Goal: Task Accomplishment & Management: Complete application form

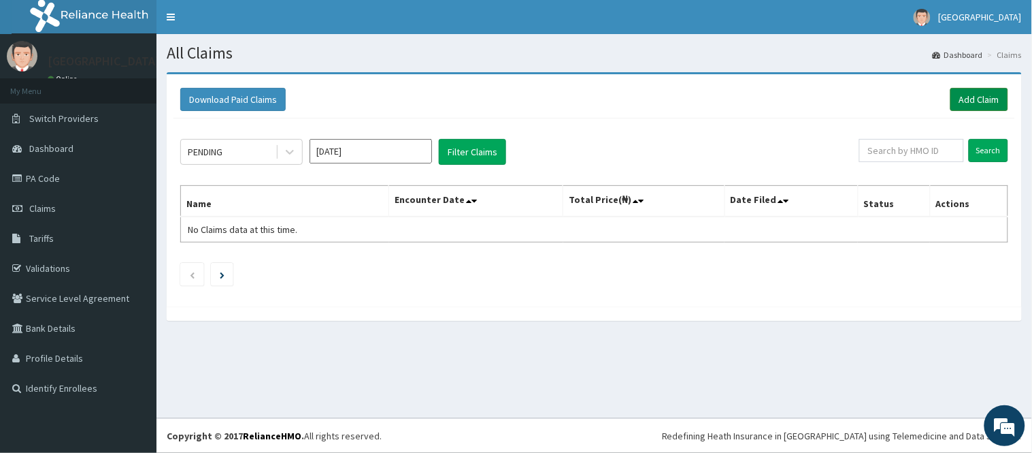
click at [975, 103] on link "Add Claim" at bounding box center [980, 99] width 58 height 23
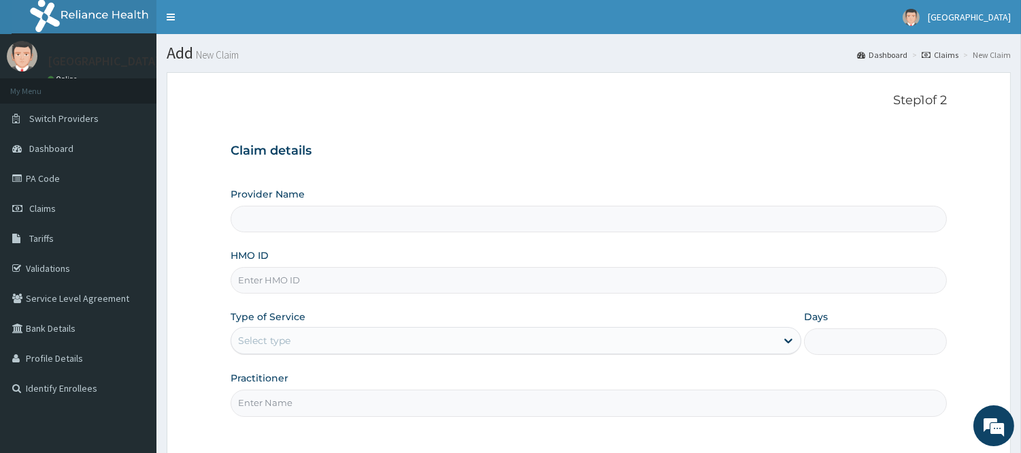
type input "[GEOGRAPHIC_DATA]"
click at [330, 278] on input "HMO ID" at bounding box center [589, 280] width 717 height 27
type input "VTE/10105/A"
click at [384, 312] on div "Type of Service Select type" at bounding box center [516, 332] width 571 height 45
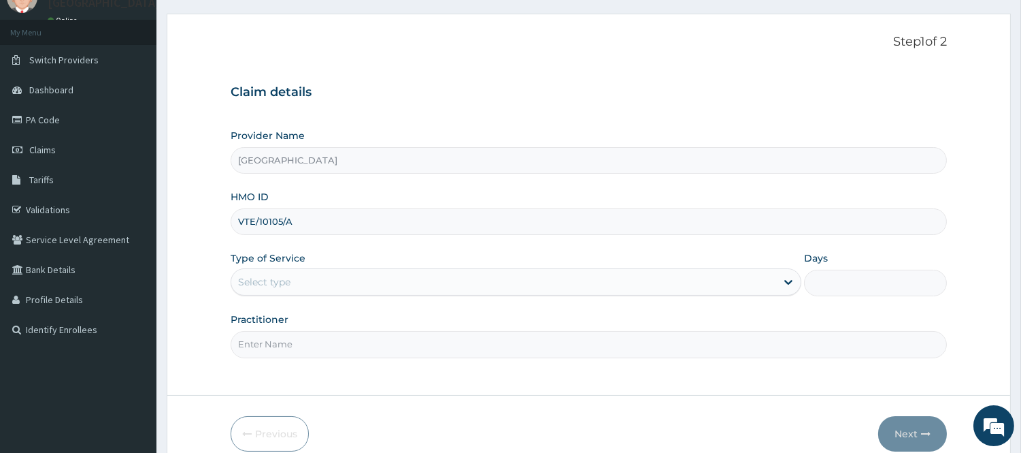
scroll to position [76, 0]
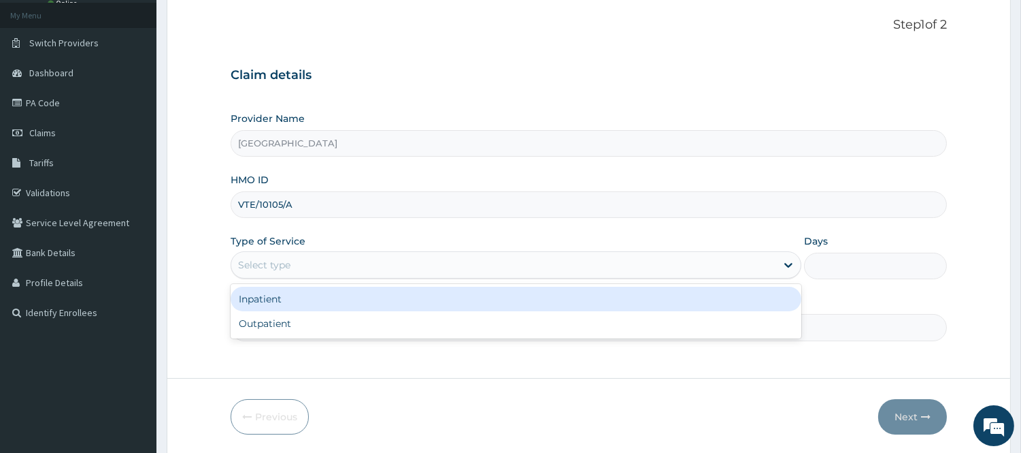
click at [359, 269] on div "Select type" at bounding box center [503, 265] width 545 height 22
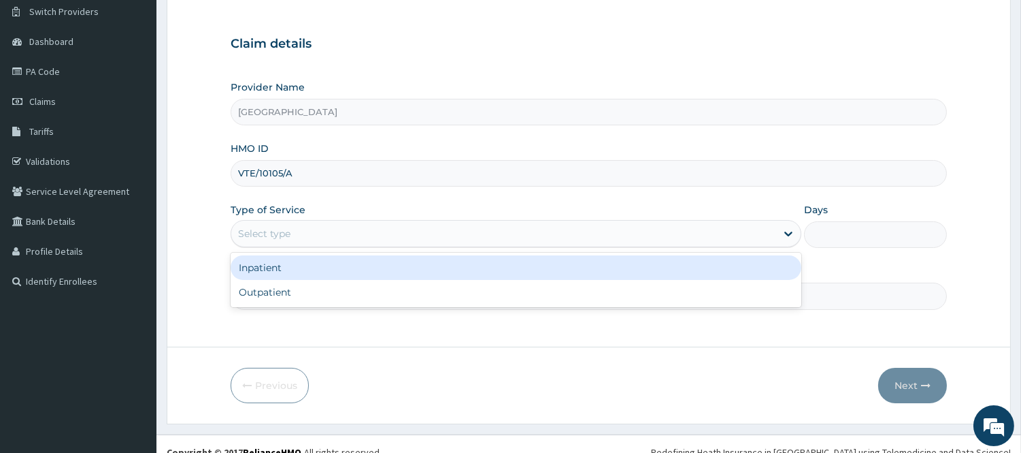
scroll to position [123, 0]
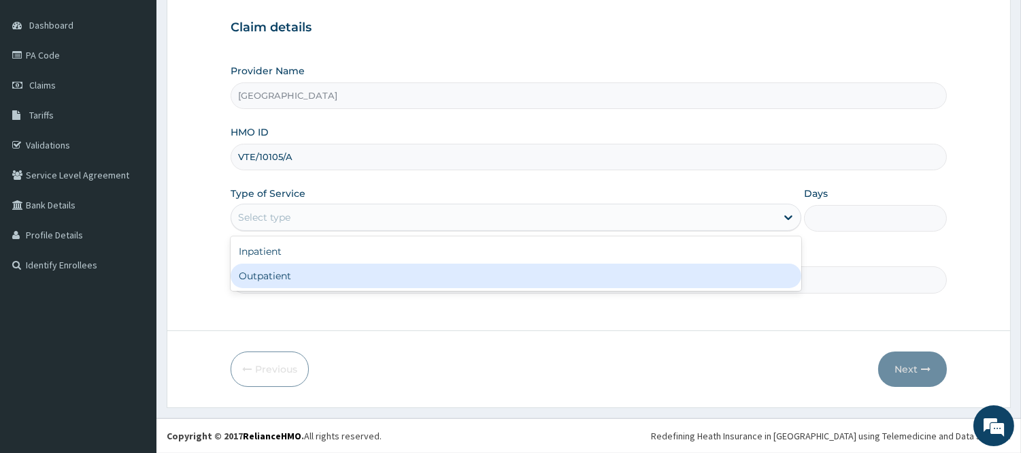
click at [279, 274] on div "Outpatient" at bounding box center [516, 275] width 571 height 24
type input "1"
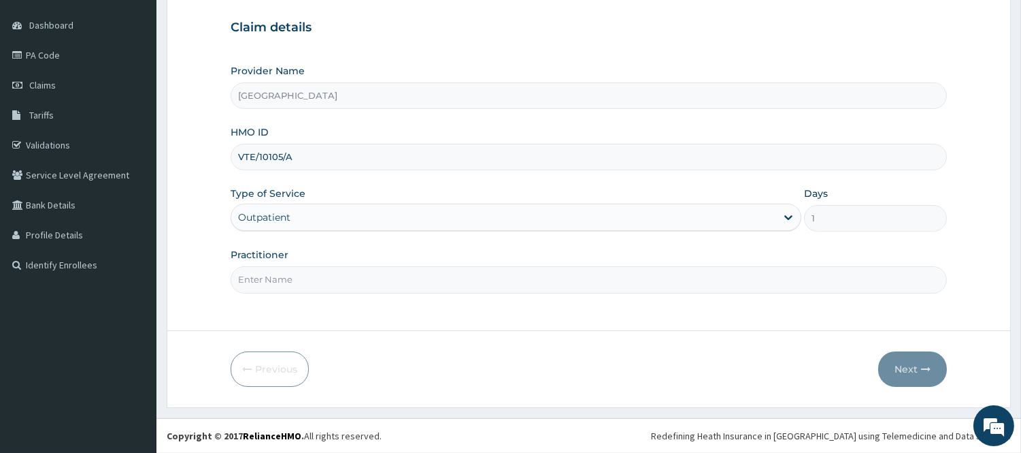
click at [474, 281] on input "Practitioner" at bounding box center [589, 279] width 717 height 27
type input "DR. WILLIAMS"
click at [898, 359] on button "Next" at bounding box center [913, 368] width 69 height 35
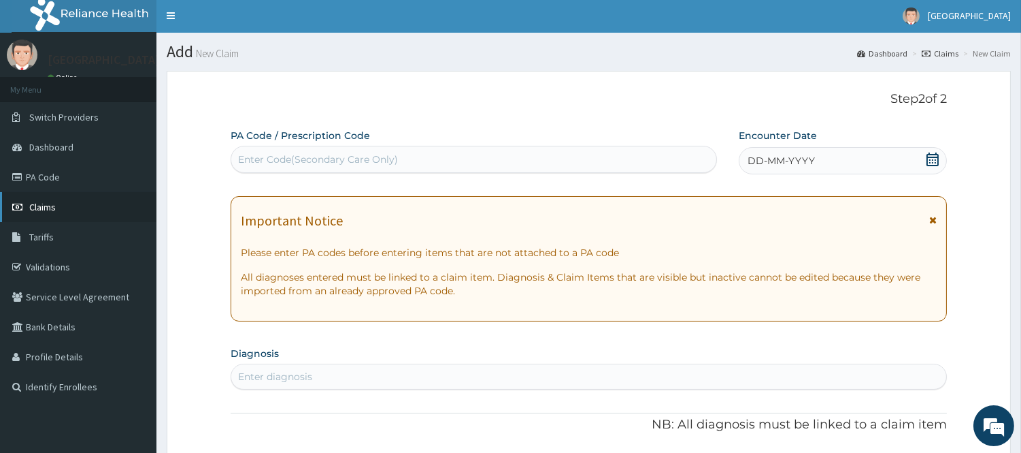
scroll to position [0, 0]
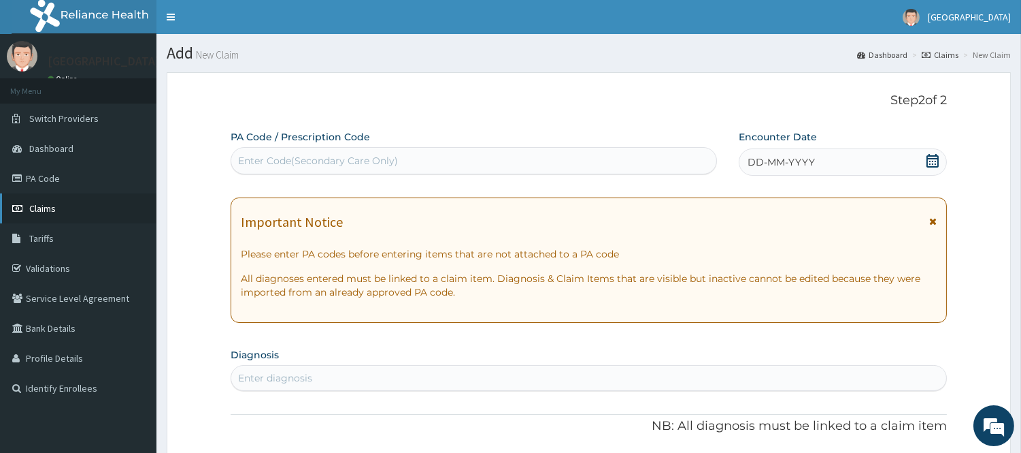
click at [62, 206] on link "Claims" at bounding box center [78, 208] width 157 height 30
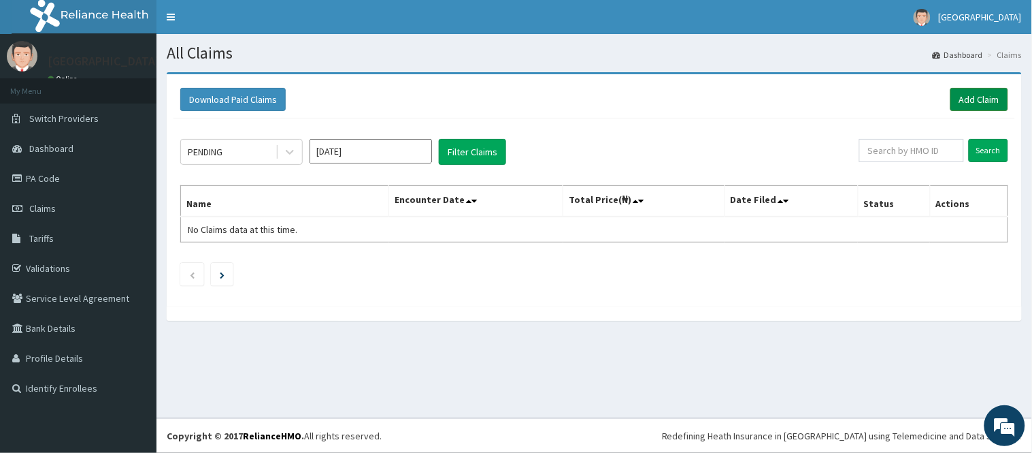
click at [983, 98] on link "Add Claim" at bounding box center [980, 99] width 58 height 23
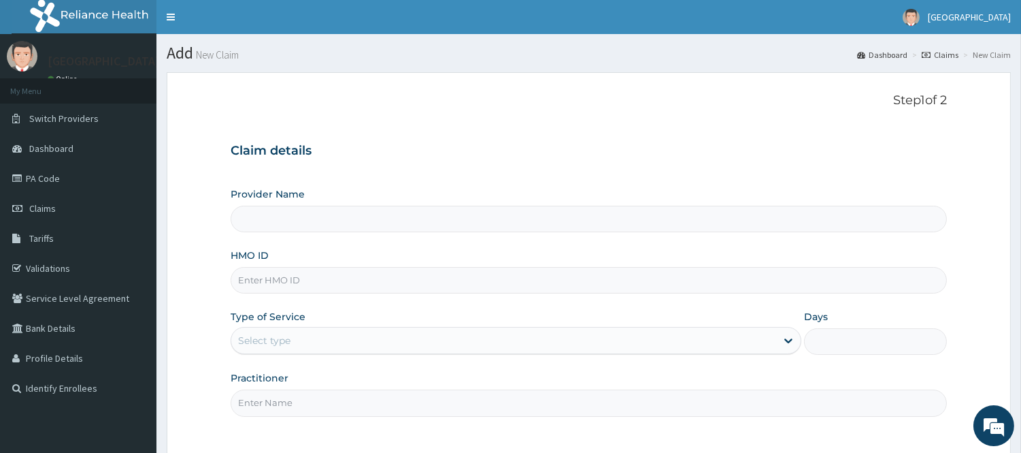
type input "[GEOGRAPHIC_DATA]"
click at [359, 274] on input "HMO ID" at bounding box center [589, 280] width 717 height 27
type input "S"
type input "F"
type input "GSV/11003/A"
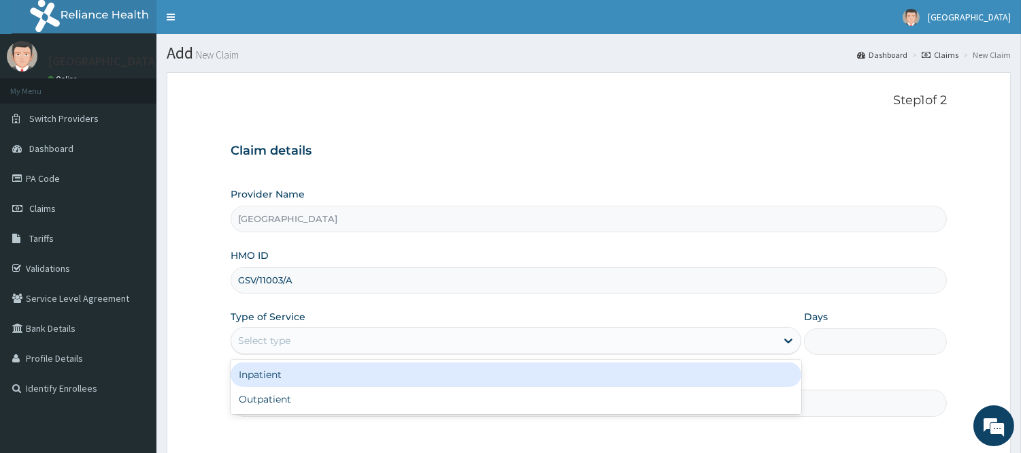
click at [310, 331] on div "Select type" at bounding box center [503, 340] width 545 height 22
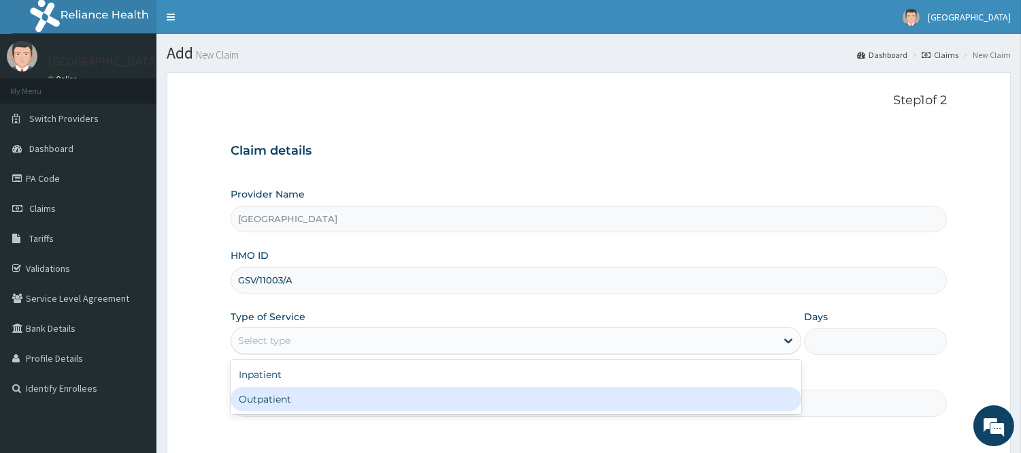
click at [291, 393] on div "Outpatient" at bounding box center [516, 399] width 571 height 24
type input "1"
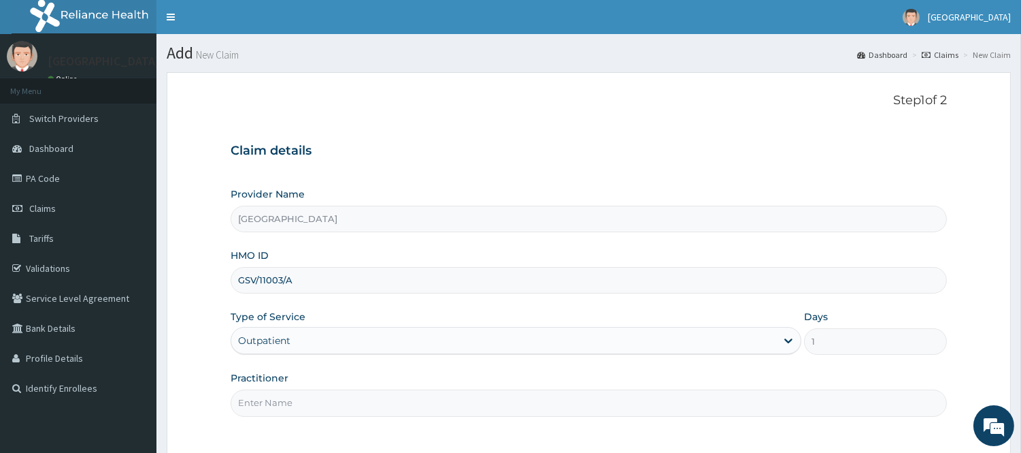
click at [255, 414] on input "Practitioner" at bounding box center [589, 402] width 717 height 27
type input "M"
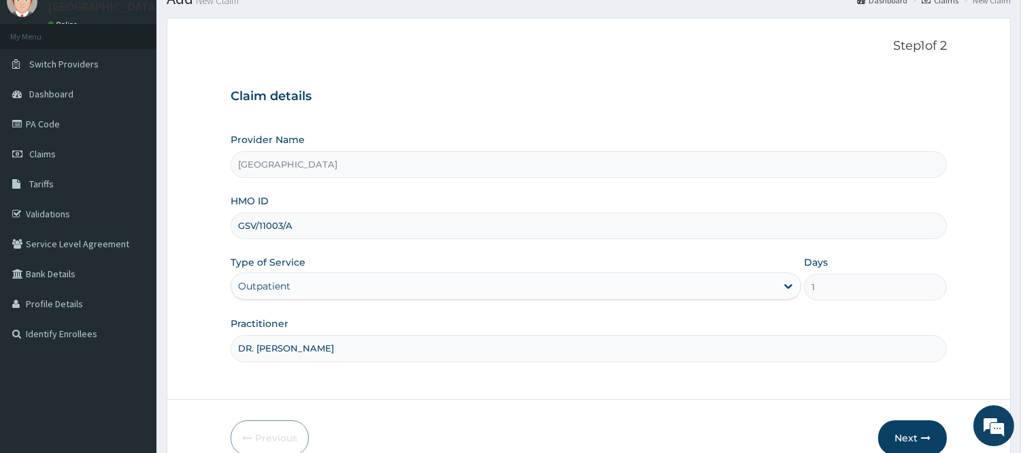
scroll to position [123, 0]
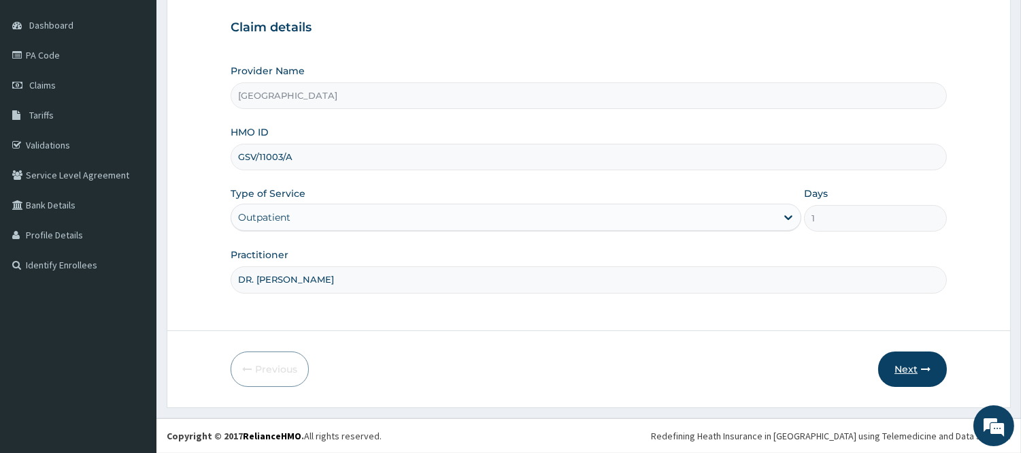
type input "DR. MIKE"
click at [939, 370] on button "Next" at bounding box center [913, 368] width 69 height 35
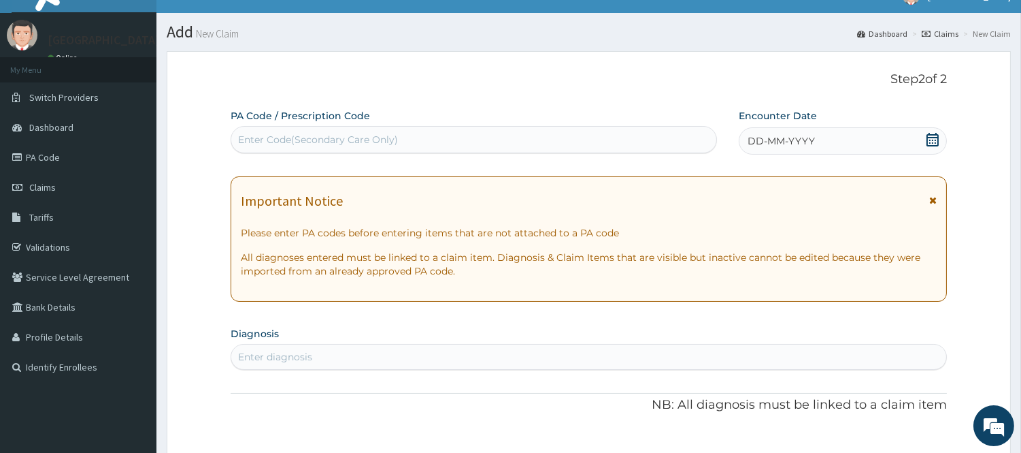
scroll to position [0, 0]
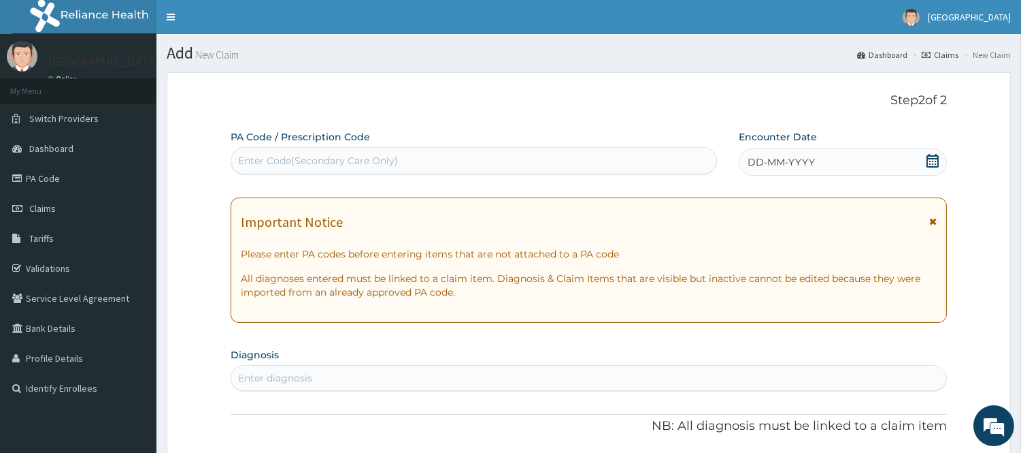
click at [926, 162] on icon at bounding box center [933, 161] width 14 height 14
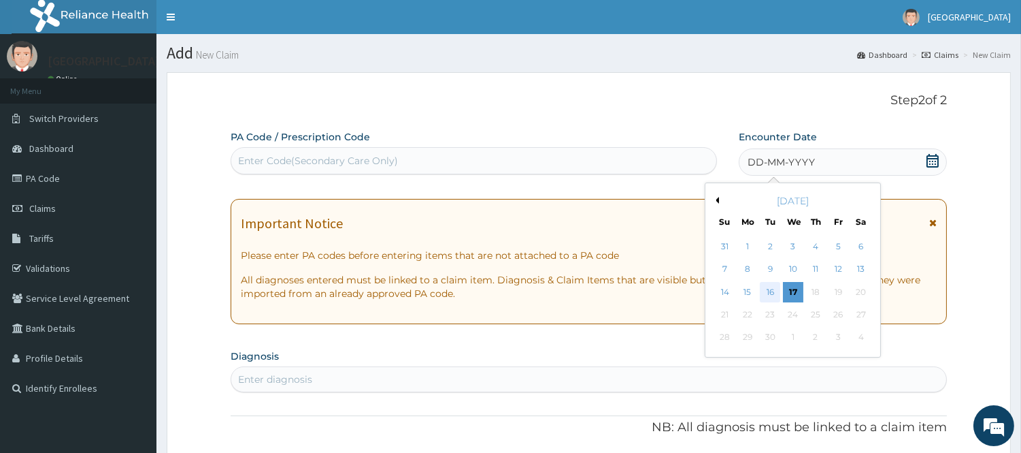
click at [773, 282] on div "16" at bounding box center [770, 292] width 20 height 20
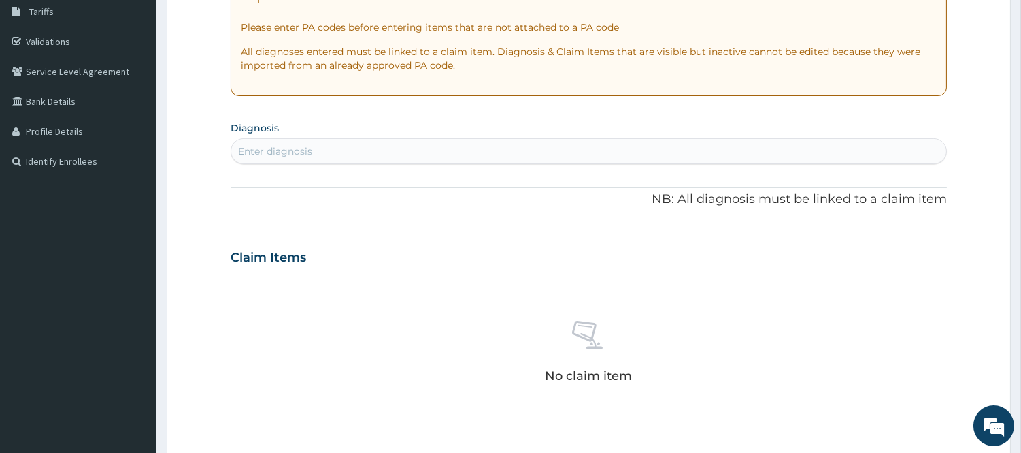
scroll to position [302, 0]
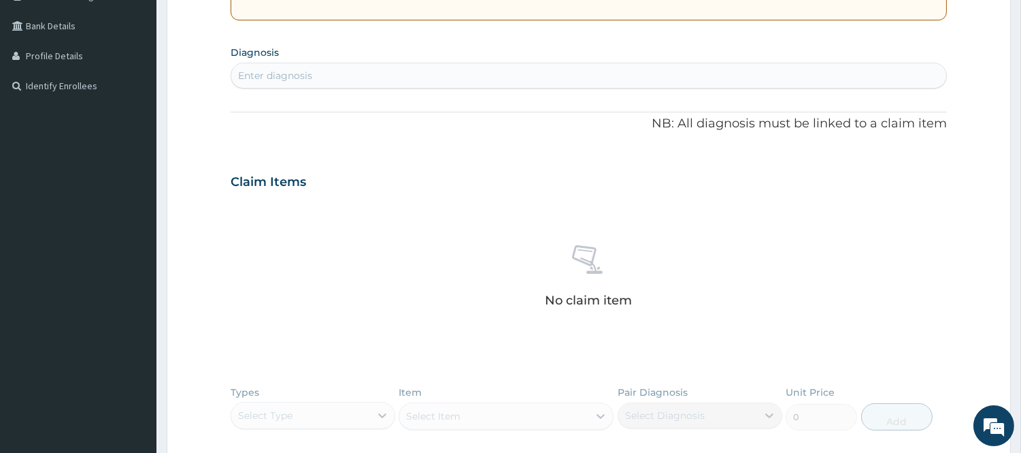
click at [308, 78] on div "Enter diagnosis" at bounding box center [275, 76] width 74 height 14
type input "PLASMOD"
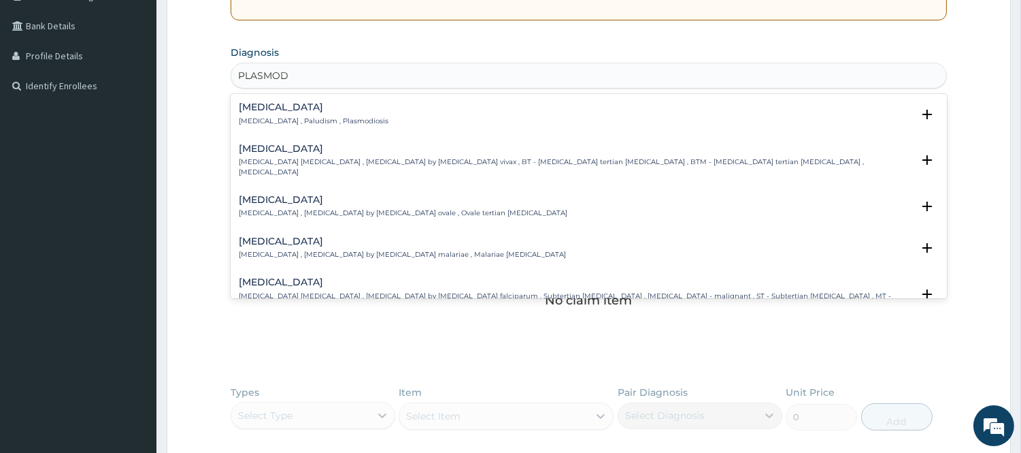
click at [293, 128] on div "Malaria Malaria , Paludism , Plasmodiosis Select Status Query Query covers susp…" at bounding box center [589, 117] width 700 height 31
click at [271, 114] on div "Malaria Malaria , Paludism , Plasmodiosis" at bounding box center [314, 114] width 150 height 24
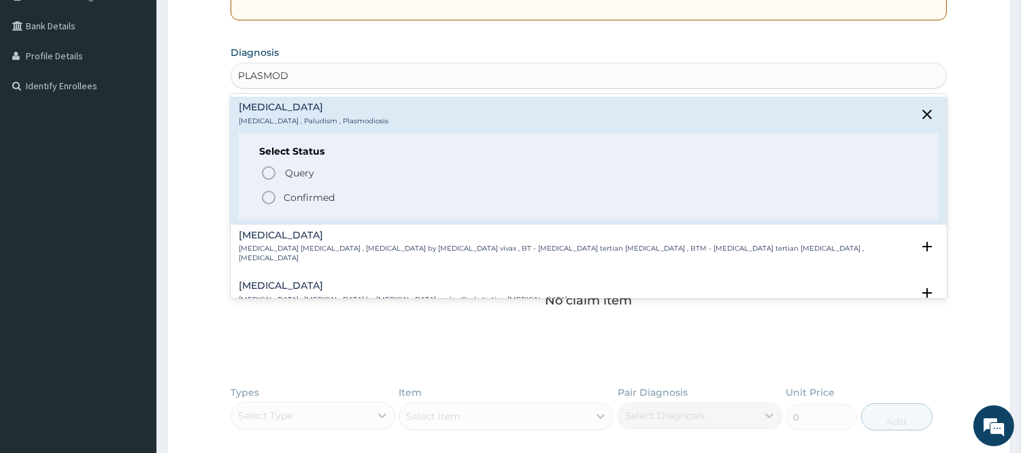
click at [271, 198] on icon "status option filled" at bounding box center [269, 197] width 16 height 16
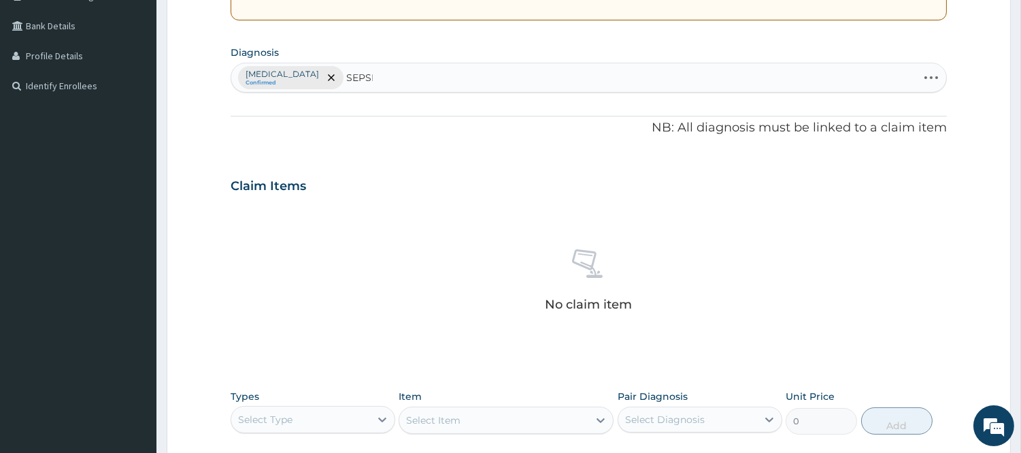
type input "SEPSIS"
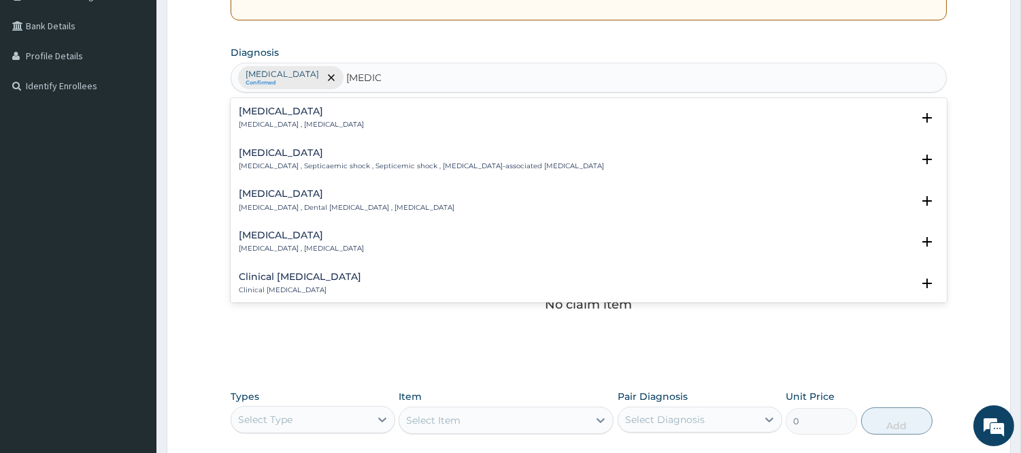
click at [296, 124] on p "Systemic infection , Sepsis" at bounding box center [301, 125] width 125 height 10
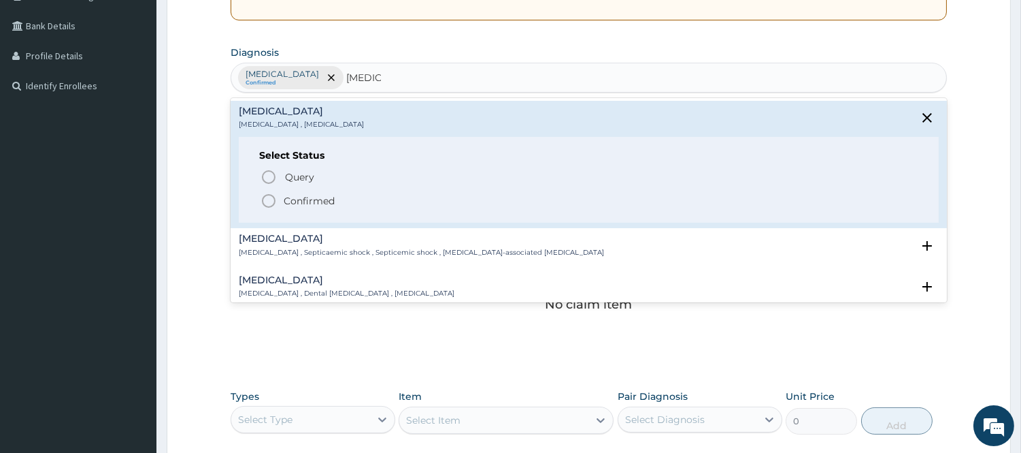
click at [267, 201] on icon "status option filled" at bounding box center [269, 201] width 16 height 16
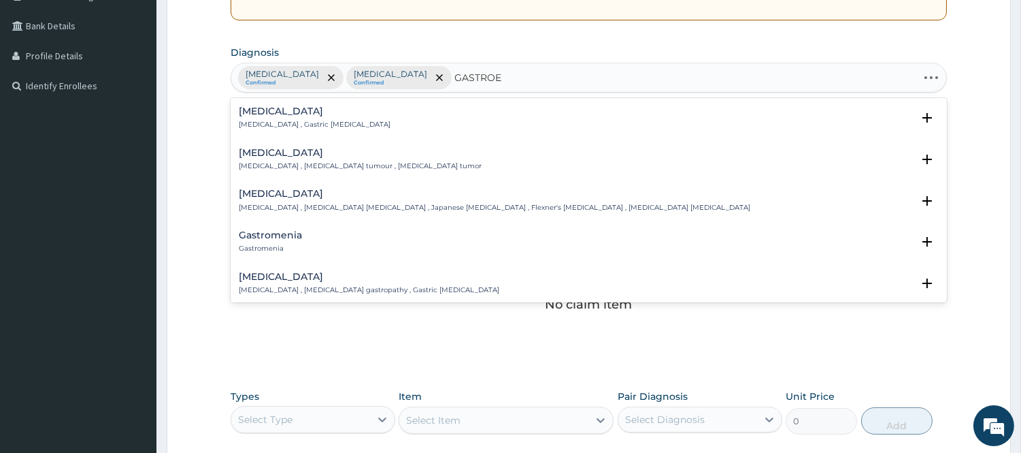
type input "GASTROEN"
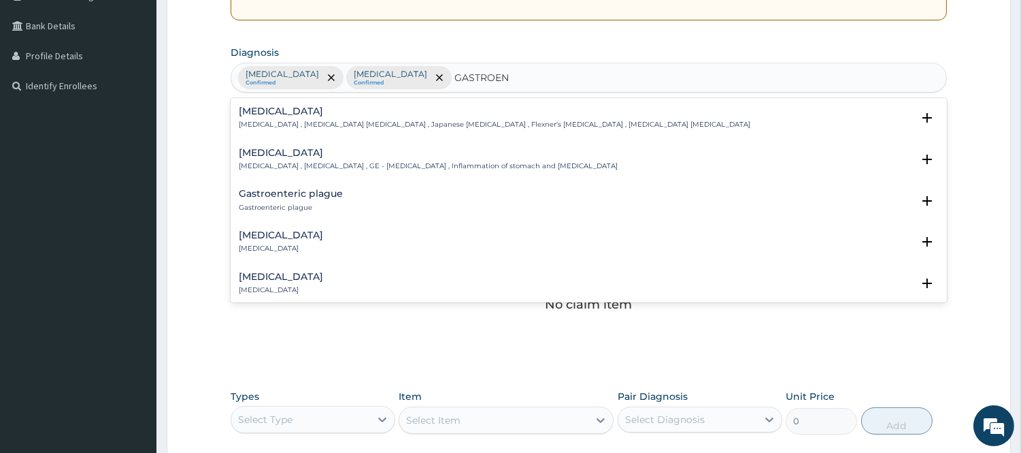
click at [340, 160] on div "Gastroenteritis Gastroenteritis , Gastroenteropathy , GE - Gastroenteritis , In…" at bounding box center [428, 160] width 379 height 24
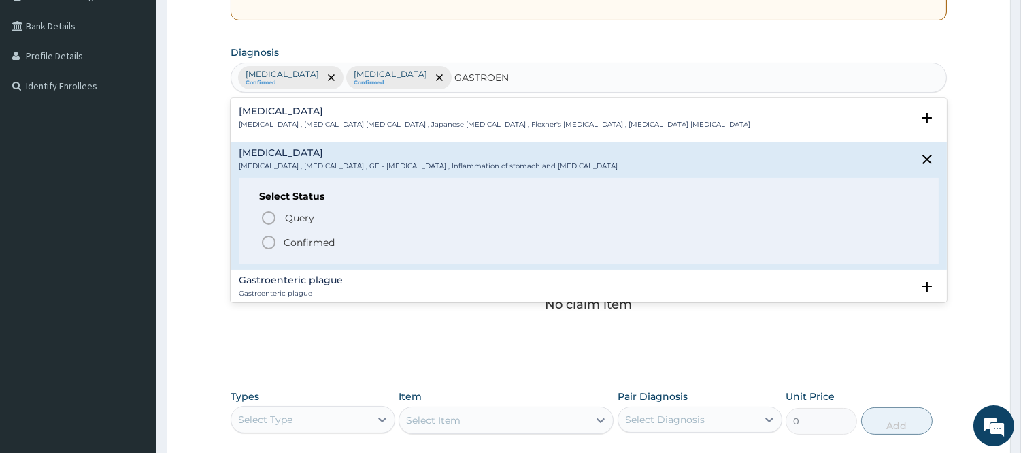
click at [261, 241] on icon "status option filled" at bounding box center [269, 242] width 16 height 16
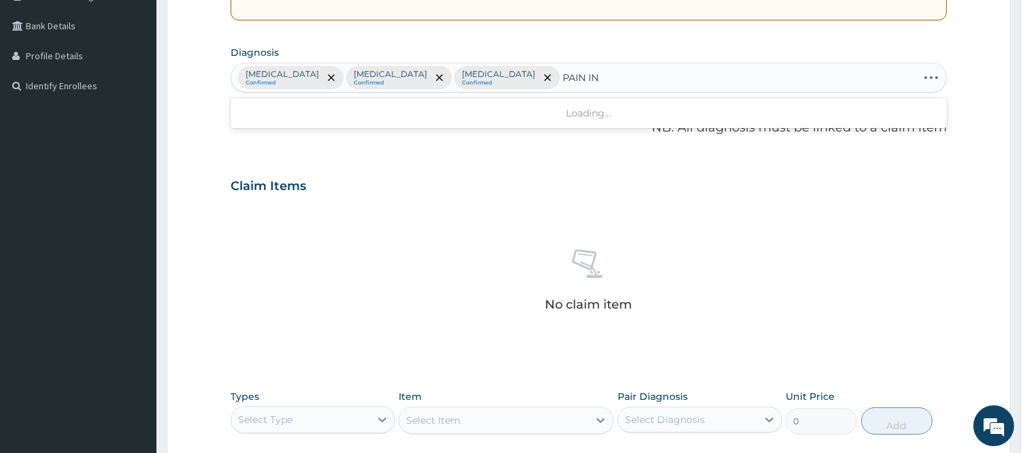
type input "PAIN IN"
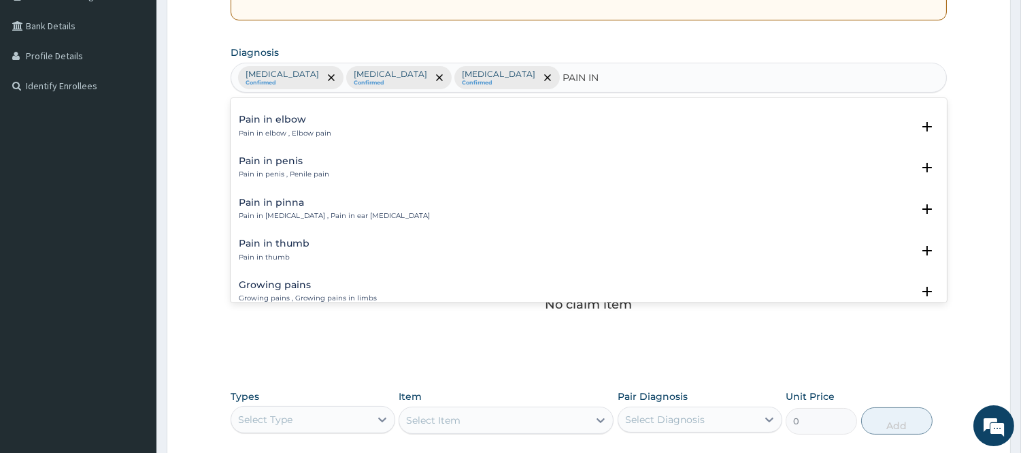
scroll to position [1134, 0]
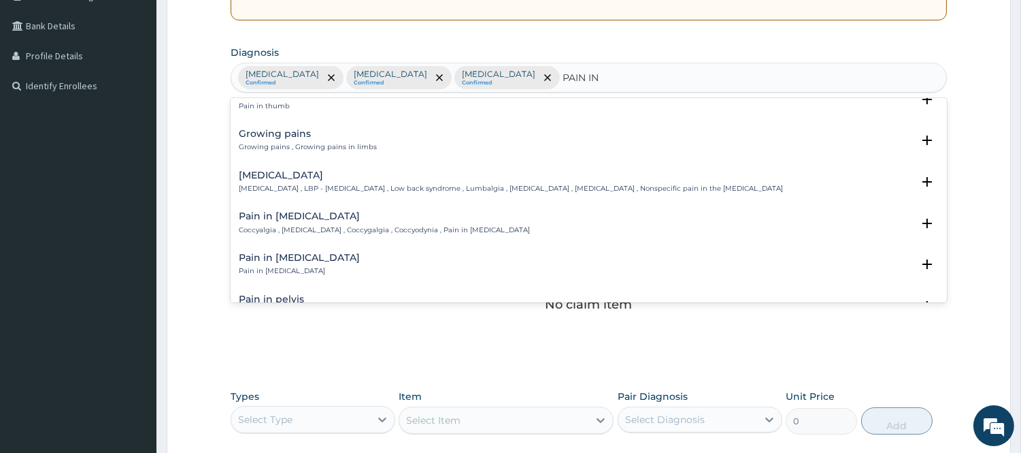
click at [276, 189] on p "Low back pain , LBP - Low back pain , Low back syndrome , Lumbalgia , Lumbago ,…" at bounding box center [511, 189] width 544 height 10
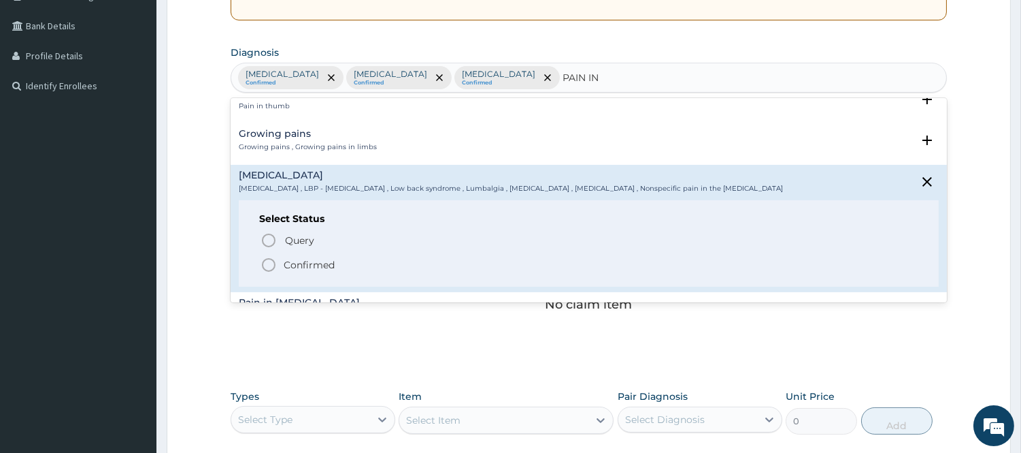
click at [274, 259] on circle "status option filled" at bounding box center [269, 265] width 12 height 12
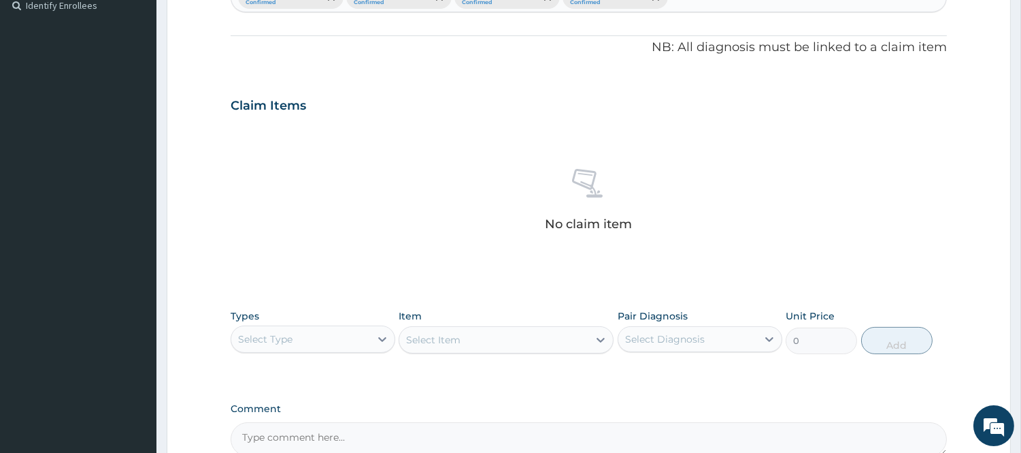
scroll to position [528, 0]
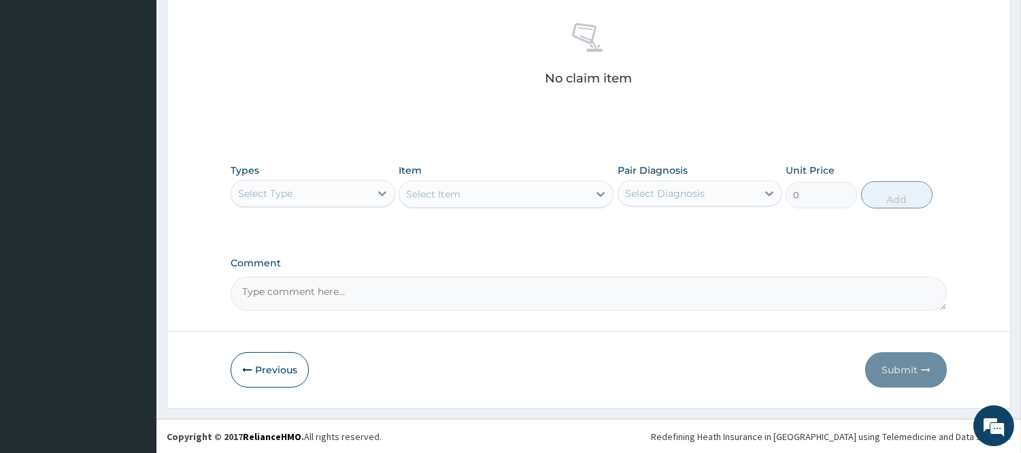
click at [288, 205] on div "Select Type" at bounding box center [313, 193] width 165 height 27
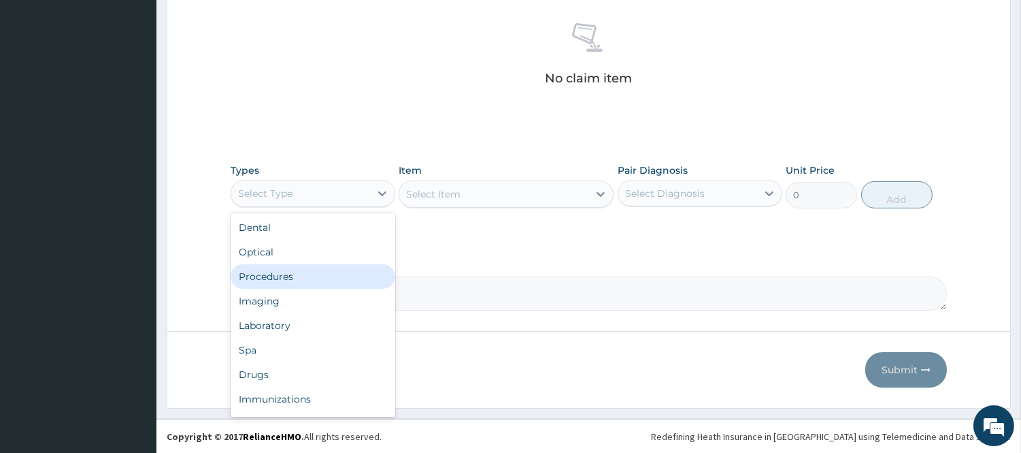
click at [284, 267] on div "Procedures" at bounding box center [313, 276] width 165 height 24
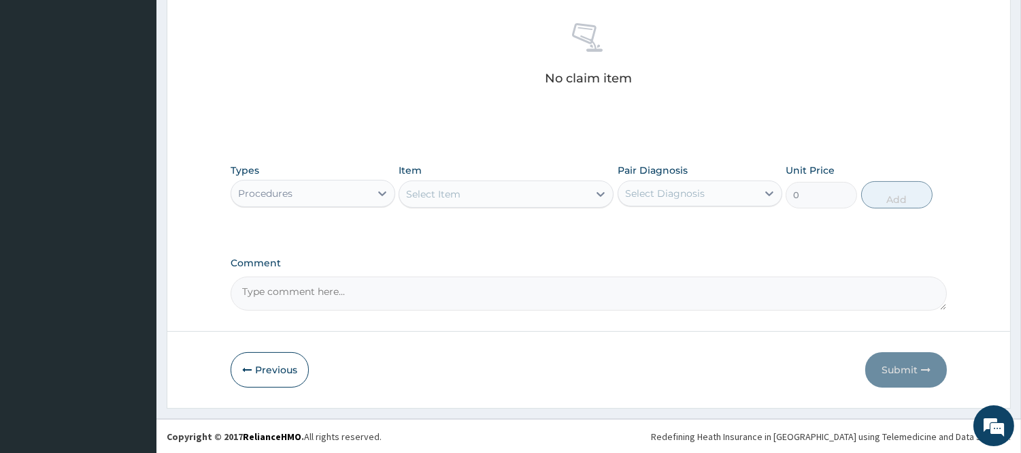
click at [448, 192] on div "Select Item" at bounding box center [433, 194] width 54 height 14
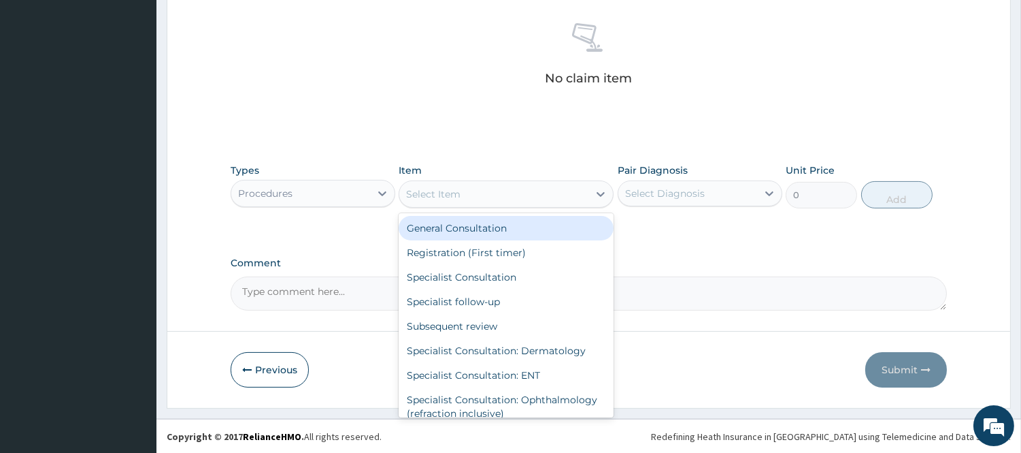
click at [453, 227] on div "General Consultation" at bounding box center [506, 228] width 215 height 24
type input "2500"
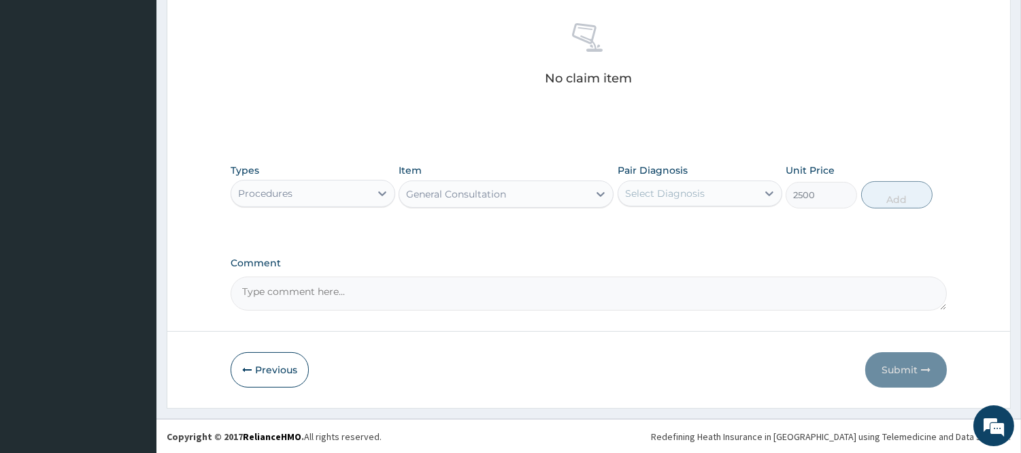
drag, startPoint x: 667, startPoint y: 195, endPoint x: 670, endPoint y: 209, distance: 13.9
click at [668, 200] on div "Select Diagnosis" at bounding box center [688, 193] width 139 height 22
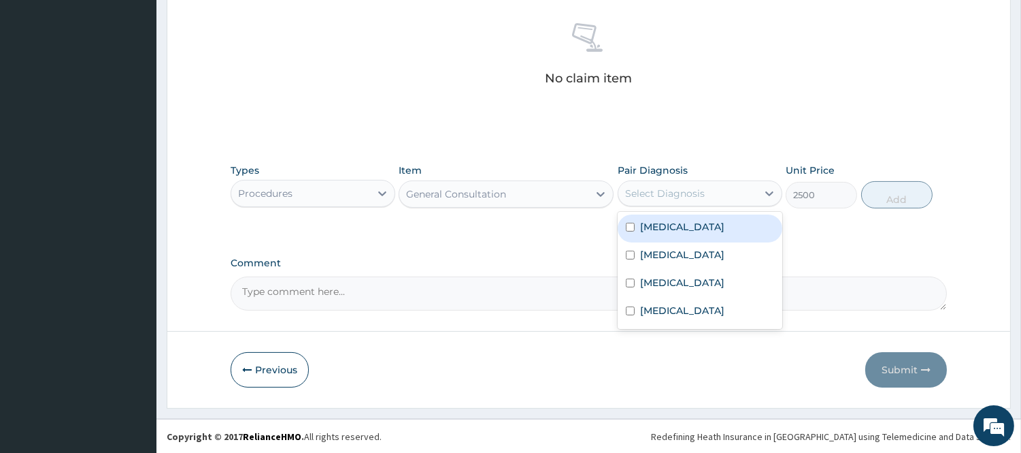
click at [670, 222] on label "Malaria" at bounding box center [682, 227] width 84 height 14
checkbox input "true"
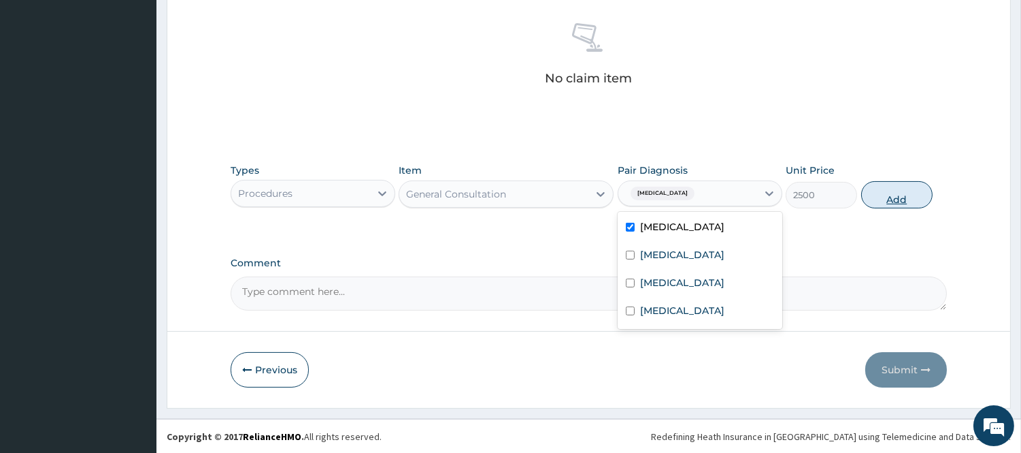
click at [893, 194] on button "Add" at bounding box center [897, 194] width 71 height 27
type input "0"
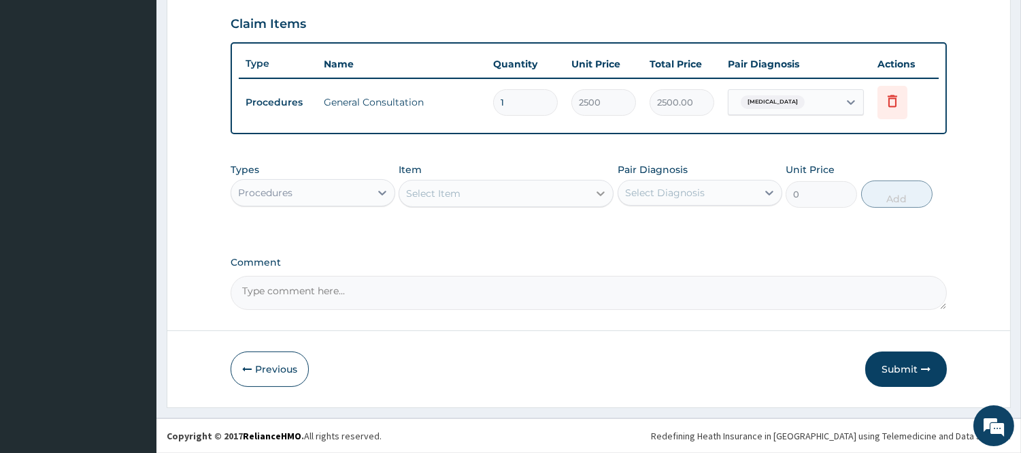
scroll to position [463, 0]
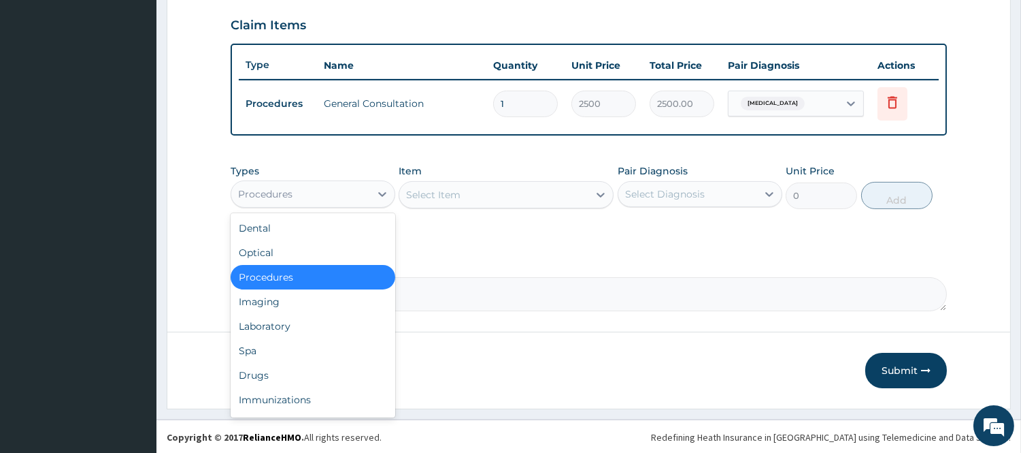
click at [357, 186] on div "Procedures" at bounding box center [300, 194] width 139 height 22
click at [316, 329] on div "Laboratory" at bounding box center [313, 326] width 165 height 24
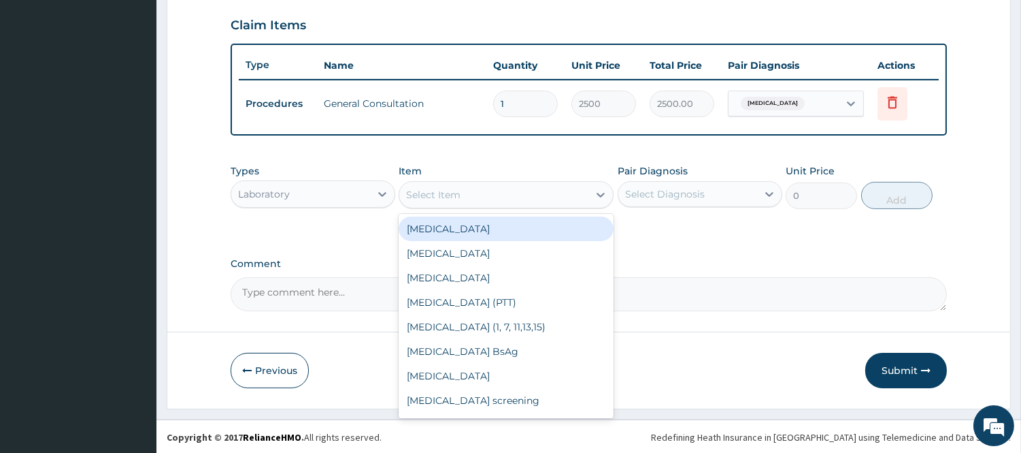
click at [499, 193] on div "Select Item" at bounding box center [493, 195] width 189 height 22
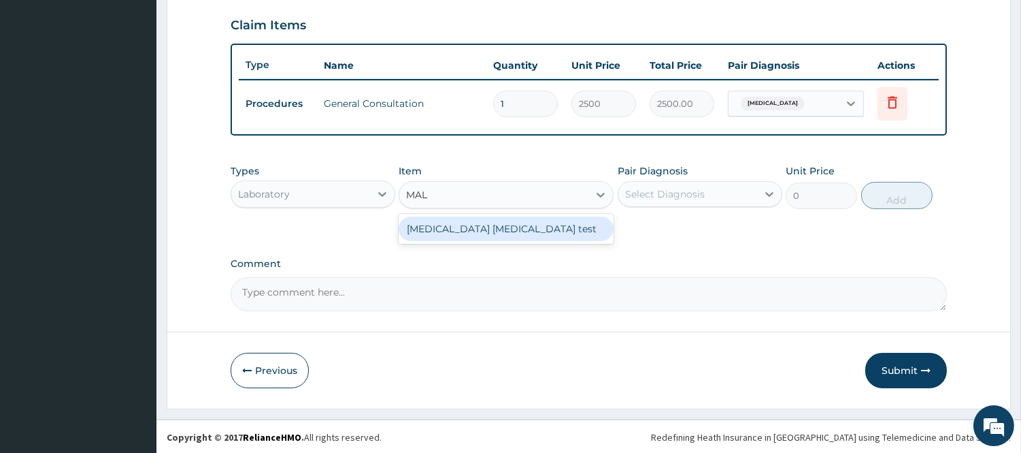
type input "MALA"
click at [517, 234] on div "Malaria Parasite test" at bounding box center [506, 228] width 215 height 24
type input "1500"
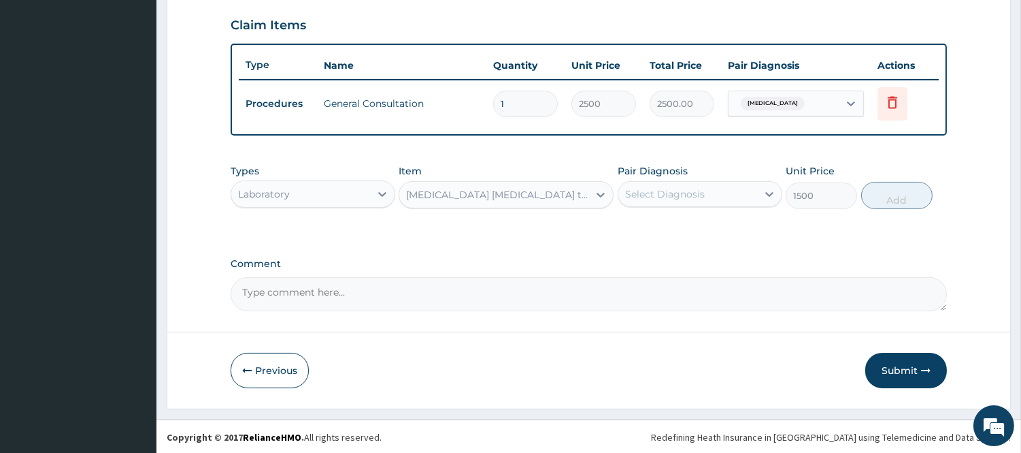
drag, startPoint x: 647, startPoint y: 191, endPoint x: 647, endPoint y: 201, distance: 9.6
click at [647, 201] on div "Select Diagnosis" at bounding box center [688, 194] width 139 height 22
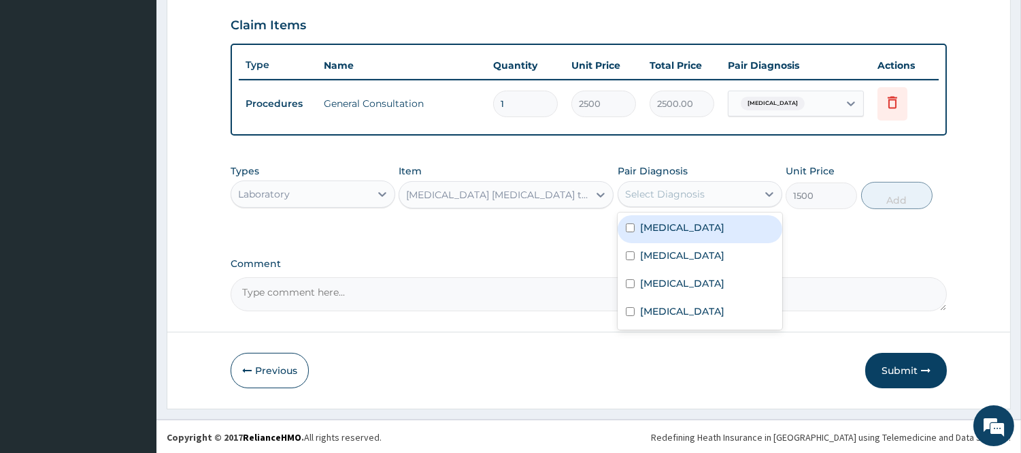
click at [649, 232] on label "Malaria" at bounding box center [682, 227] width 84 height 14
checkbox input "true"
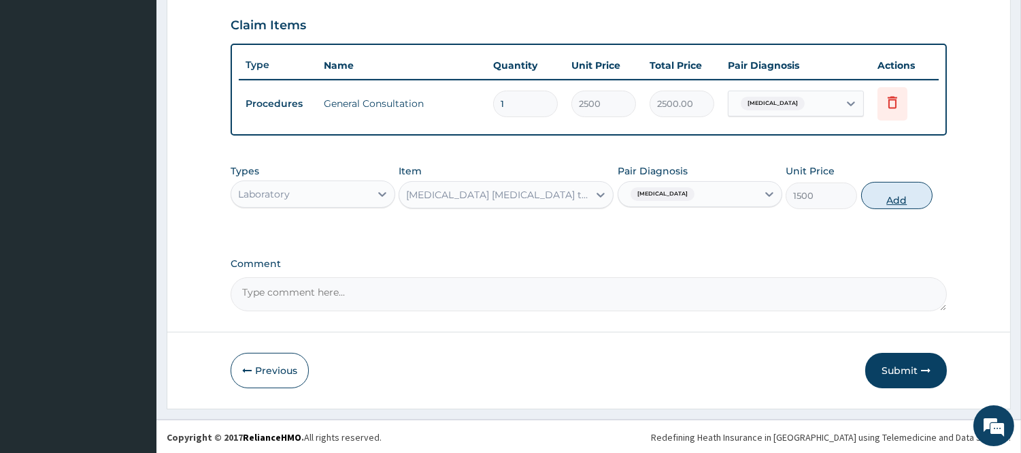
click at [902, 193] on button "Add" at bounding box center [897, 195] width 71 height 27
type input "0"
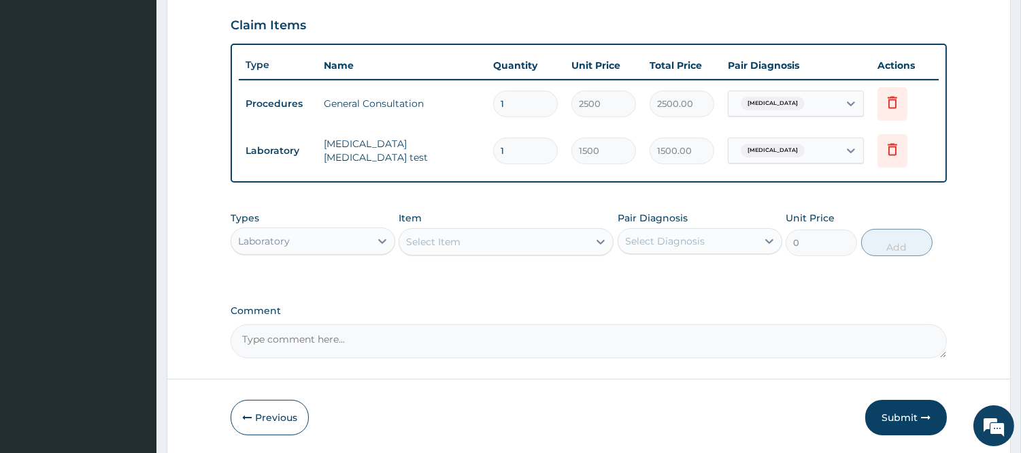
click at [457, 240] on div "Select Item" at bounding box center [433, 242] width 54 height 14
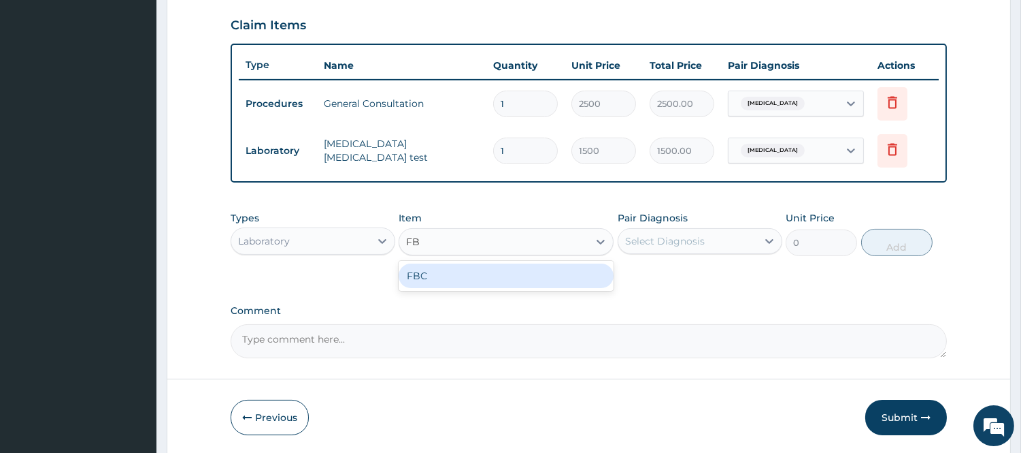
type input "FBC"
drag, startPoint x: 464, startPoint y: 271, endPoint x: 633, endPoint y: 262, distance: 169.0
click at [473, 272] on div "FBC" at bounding box center [506, 275] width 215 height 24
type input "2500"
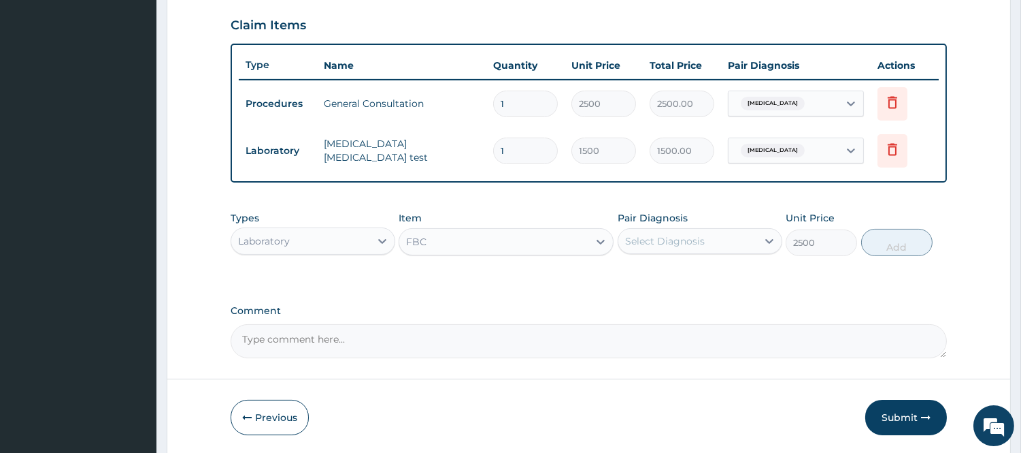
click at [681, 243] on div "Select Diagnosis" at bounding box center [665, 241] width 80 height 14
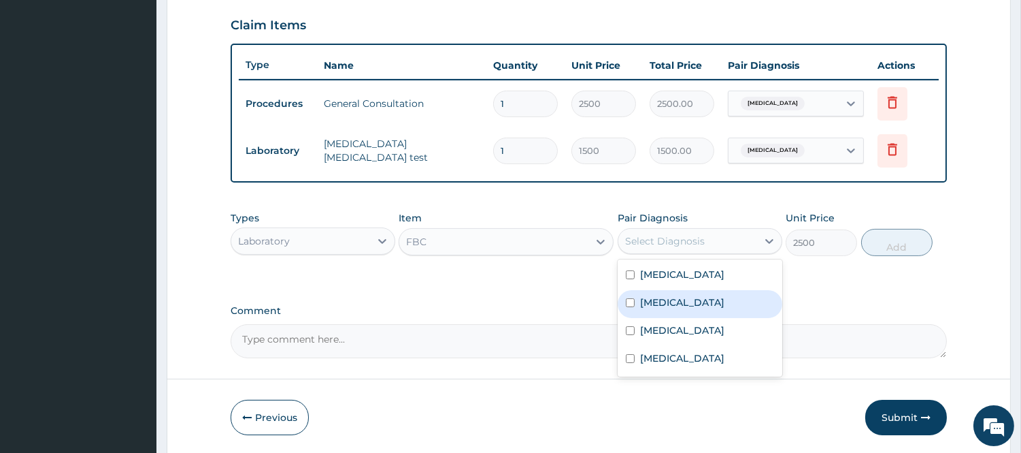
click at [669, 309] on div "Sepsis" at bounding box center [700, 304] width 165 height 28
checkbox input "true"
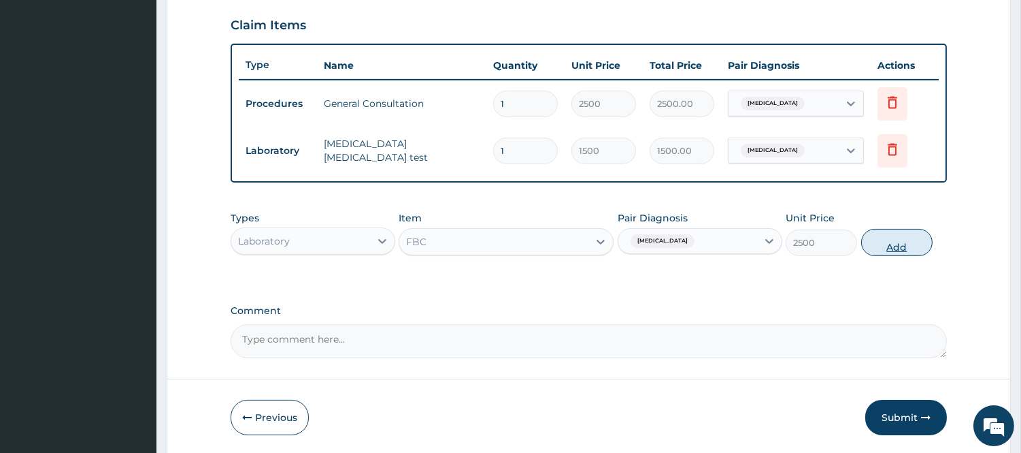
click at [913, 242] on button "Add" at bounding box center [897, 242] width 71 height 27
type input "0"
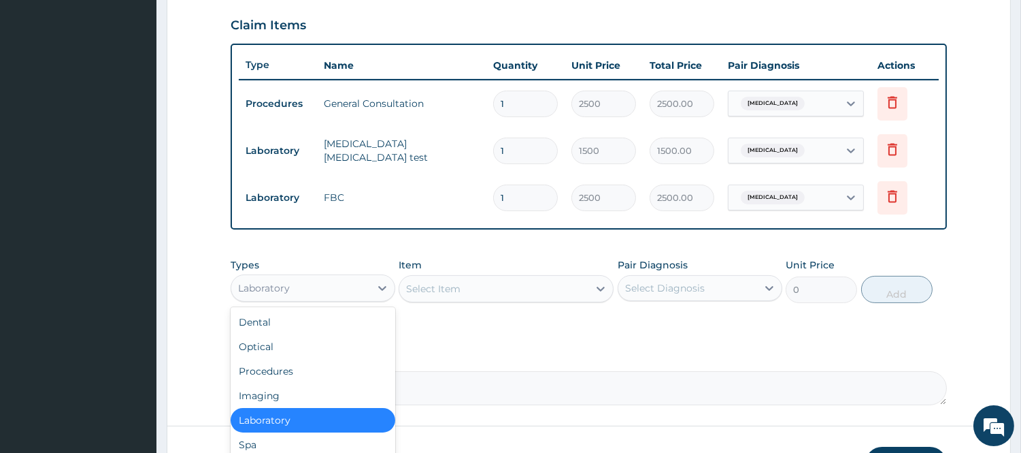
click at [301, 284] on div "Laboratory" at bounding box center [300, 288] width 139 height 22
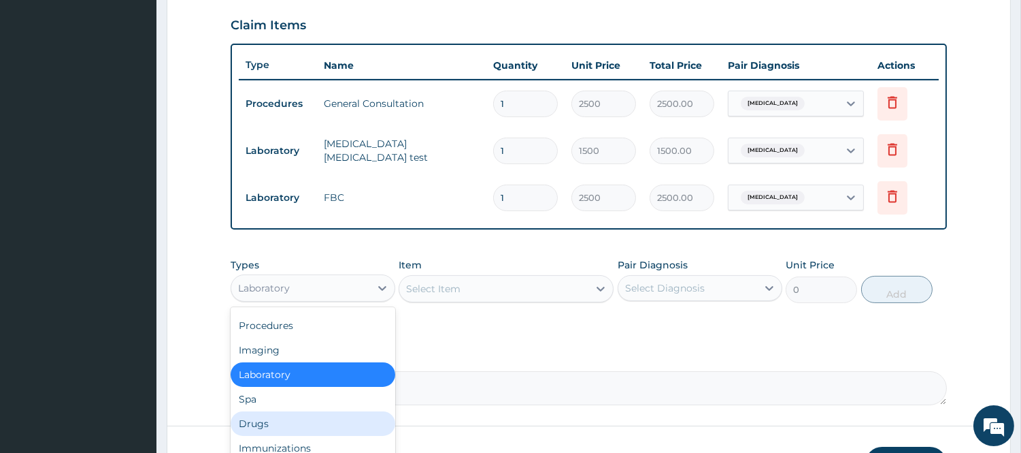
click at [270, 420] on div "Drugs" at bounding box center [313, 423] width 165 height 24
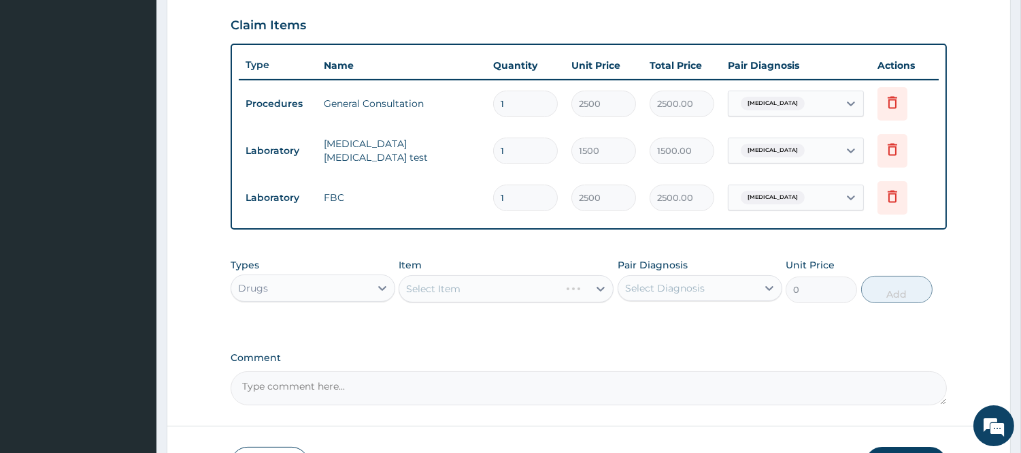
click at [500, 284] on div "Select Item" at bounding box center [506, 288] width 215 height 27
click at [495, 299] on div "Select Item" at bounding box center [506, 288] width 215 height 27
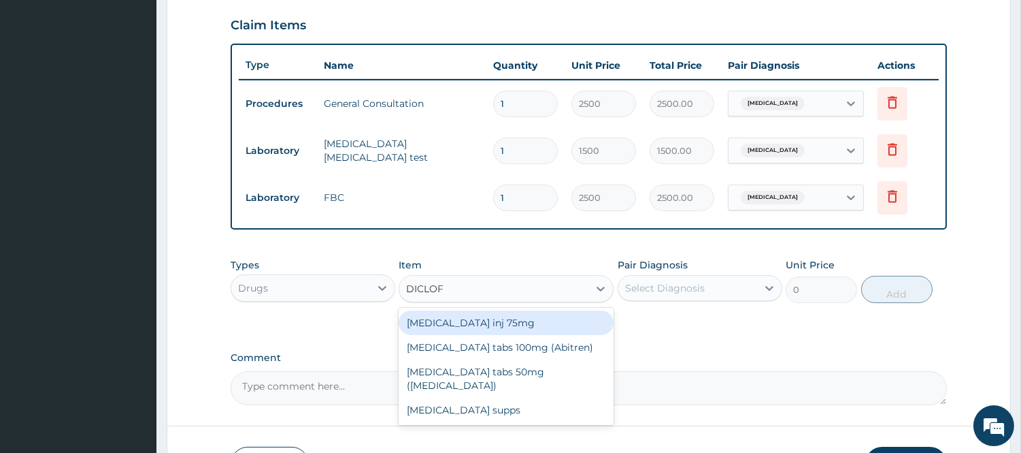
type input "DICLOFE"
click at [525, 325] on div "Diclofenac inj 75mg" at bounding box center [506, 322] width 215 height 24
type input "150"
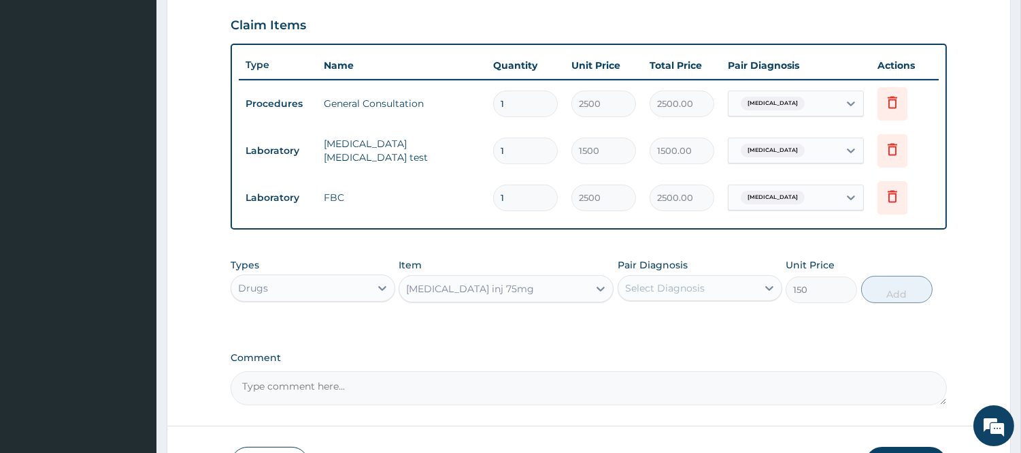
drag, startPoint x: 657, startPoint y: 289, endPoint x: 661, endPoint y: 303, distance: 14.2
click at [658, 291] on div "Select Diagnosis" at bounding box center [665, 288] width 80 height 14
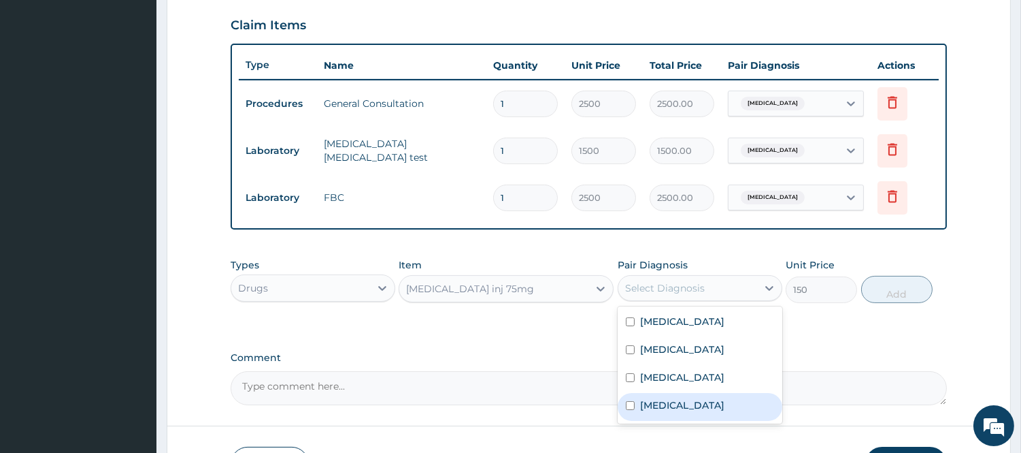
drag, startPoint x: 667, startPoint y: 406, endPoint x: 719, endPoint y: 357, distance: 71.3
click at [667, 405] on label "Low back pain" at bounding box center [682, 405] width 84 height 14
checkbox input "true"
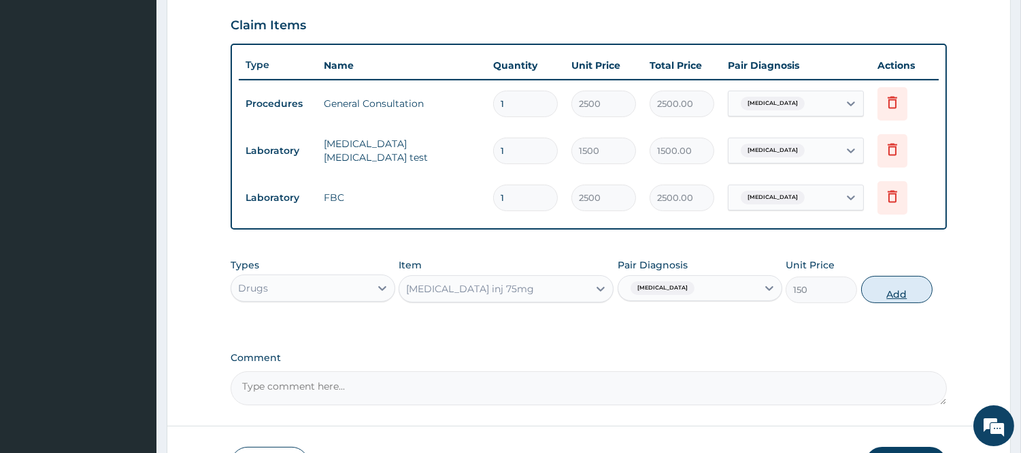
click at [880, 288] on button "Add" at bounding box center [897, 289] width 71 height 27
type input "0"
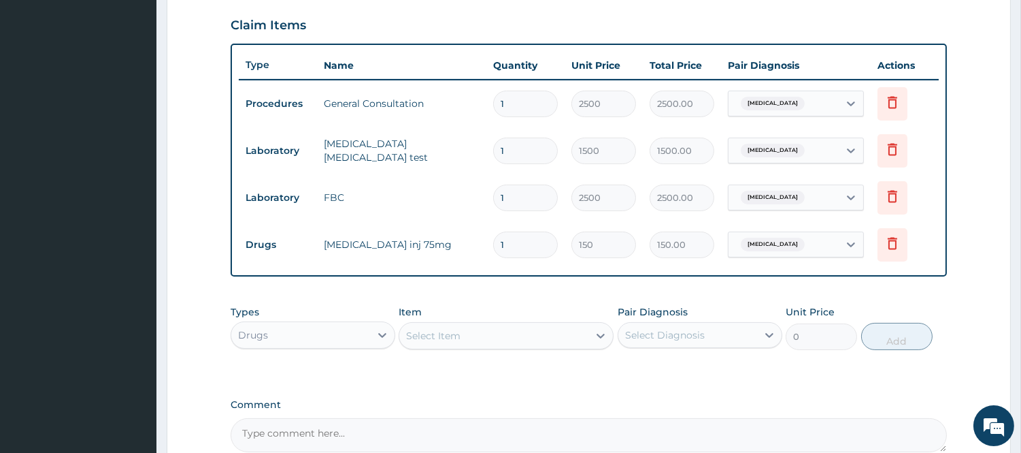
click at [438, 336] on div "Select Item" at bounding box center [433, 336] width 54 height 14
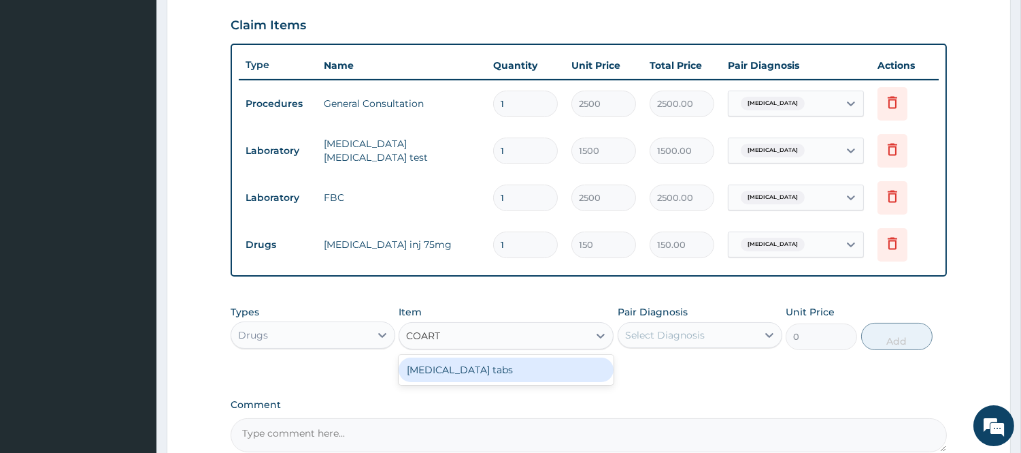
type input "COARTE"
click at [445, 365] on div "Coartem tabs" at bounding box center [506, 369] width 215 height 24
type input "480"
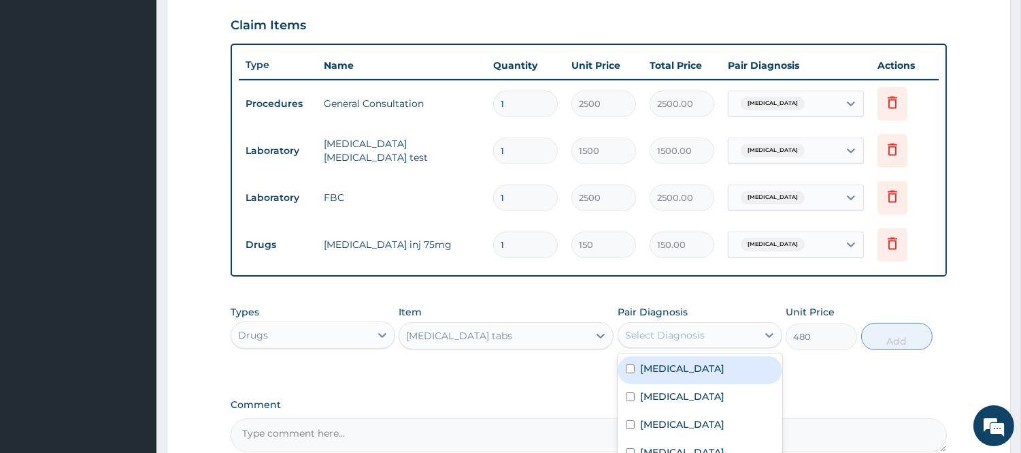
drag, startPoint x: 738, startPoint y: 329, endPoint x: 702, endPoint y: 361, distance: 48.7
click at [738, 331] on div "Select Diagnosis" at bounding box center [688, 335] width 139 height 22
click at [671, 379] on div "Malaria" at bounding box center [700, 370] width 165 height 28
checkbox input "true"
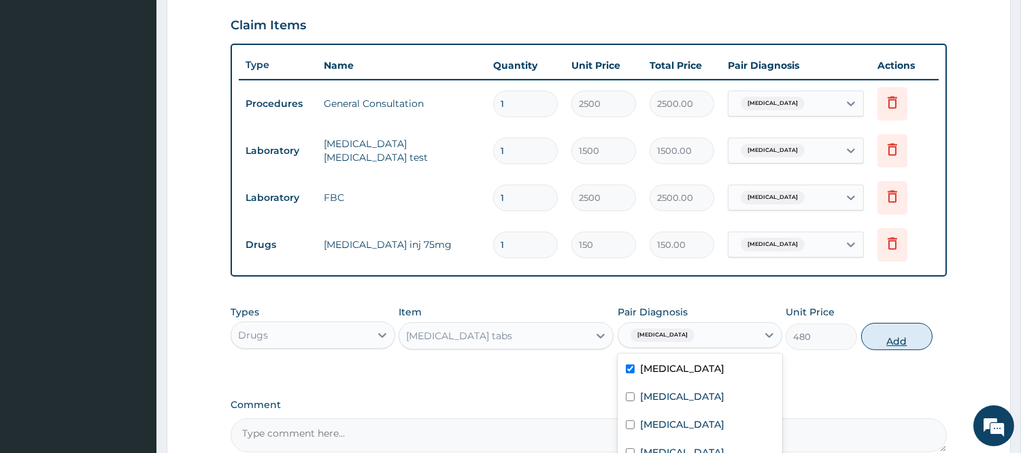
click at [874, 343] on button "Add" at bounding box center [897, 336] width 71 height 27
type input "0"
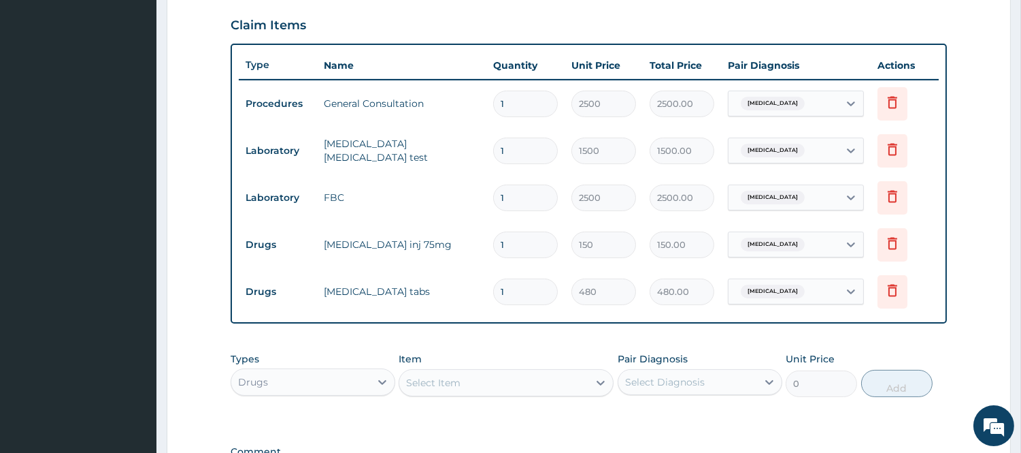
drag, startPoint x: 512, startPoint y: 295, endPoint x: 472, endPoint y: 309, distance: 42.4
click at [472, 309] on tr "Drugs Coartem tabs 1 480 480.00 Malaria Delete" at bounding box center [589, 291] width 700 height 47
type input "6"
type input "2880.00"
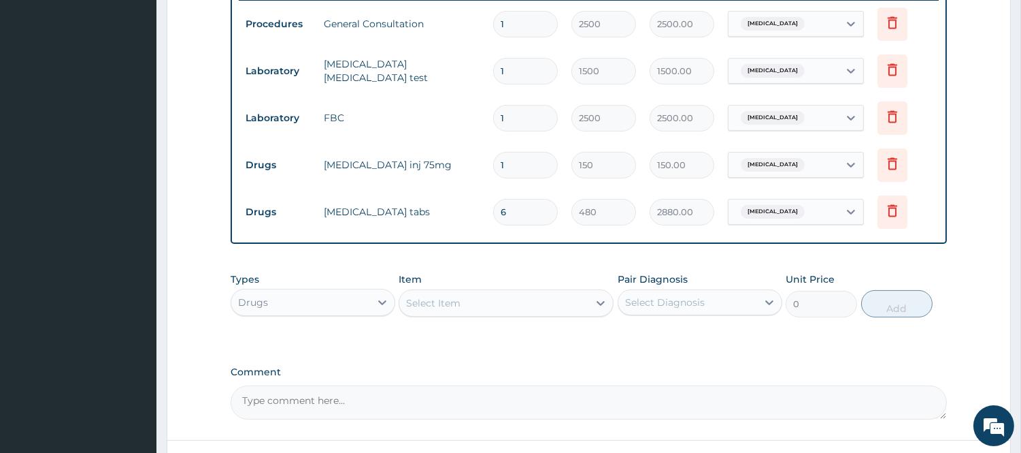
scroll to position [614, 0]
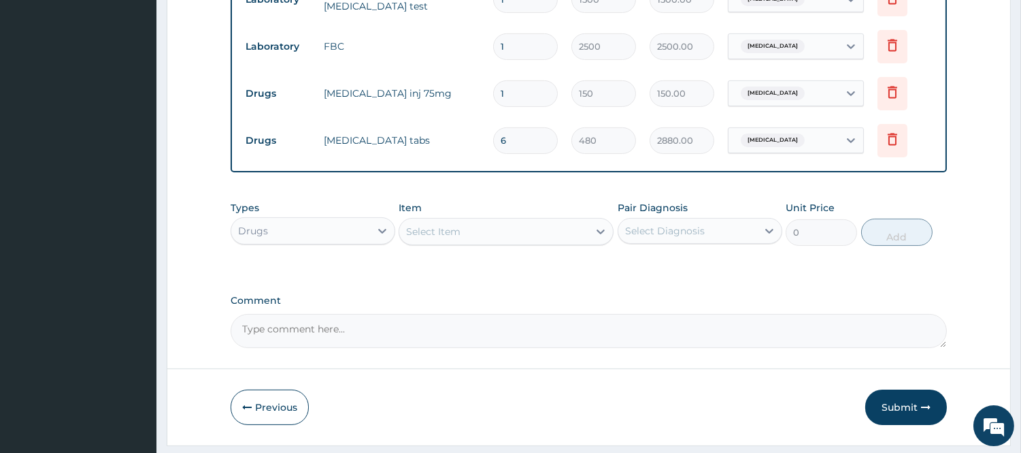
type input "6"
click at [431, 236] on div "Select Item" at bounding box center [433, 232] width 54 height 14
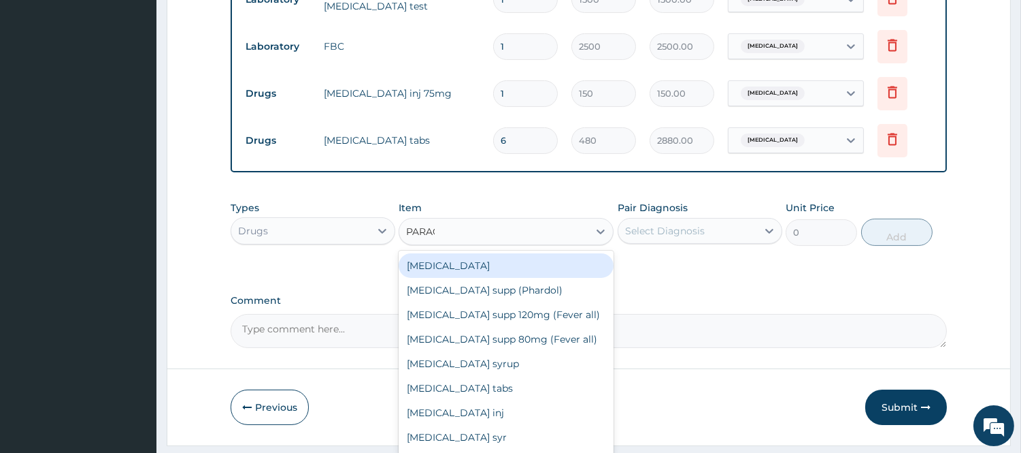
type input "PARACE"
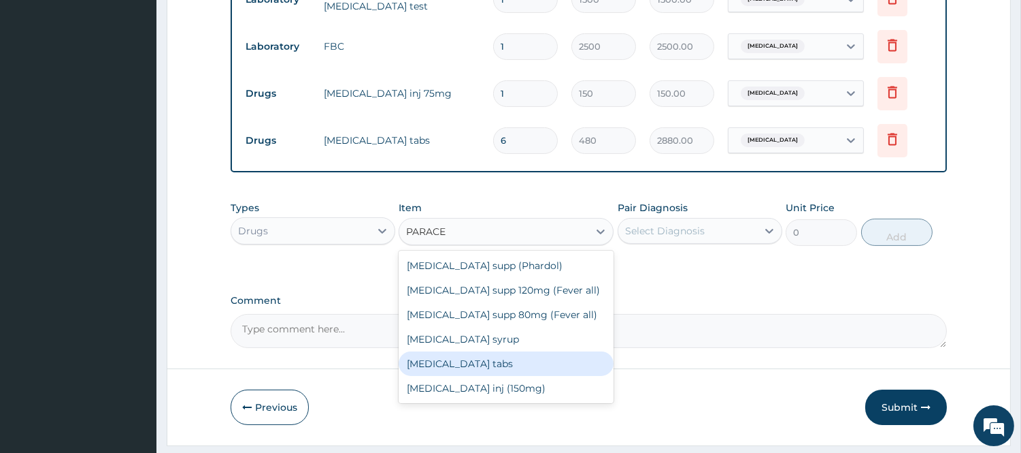
click at [478, 359] on div "Paracetamol tabs" at bounding box center [506, 363] width 215 height 24
type input "20"
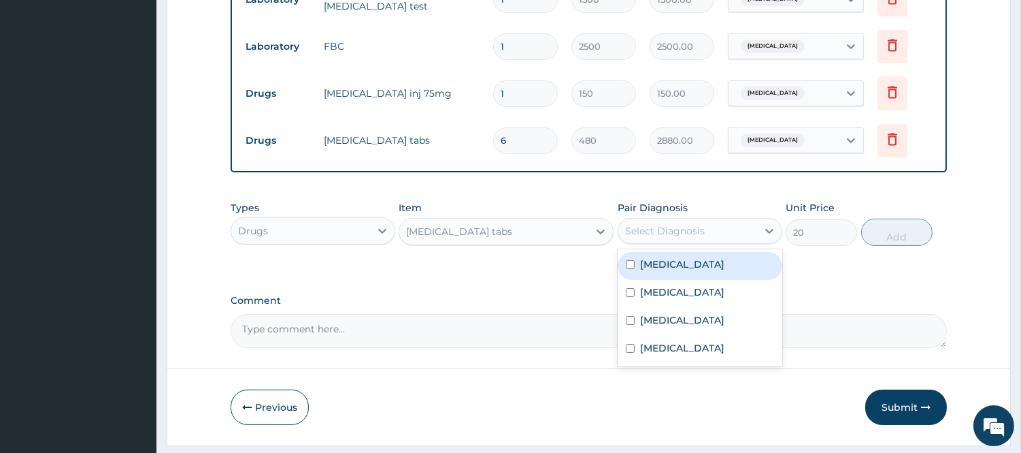
click at [715, 227] on div "Select Diagnosis" at bounding box center [688, 231] width 139 height 22
click at [689, 272] on div "Malaria" at bounding box center [700, 266] width 165 height 28
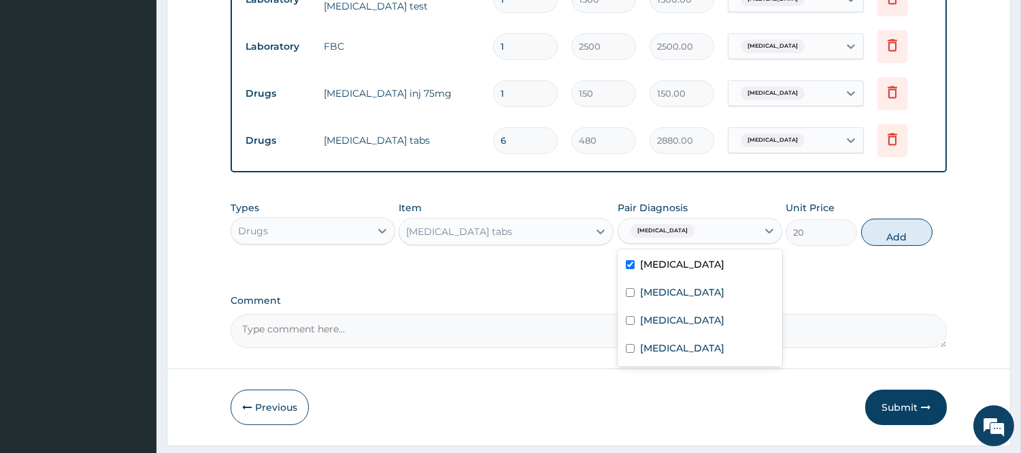
checkbox input "true"
click at [889, 231] on button "Add" at bounding box center [897, 231] width 71 height 27
type input "0"
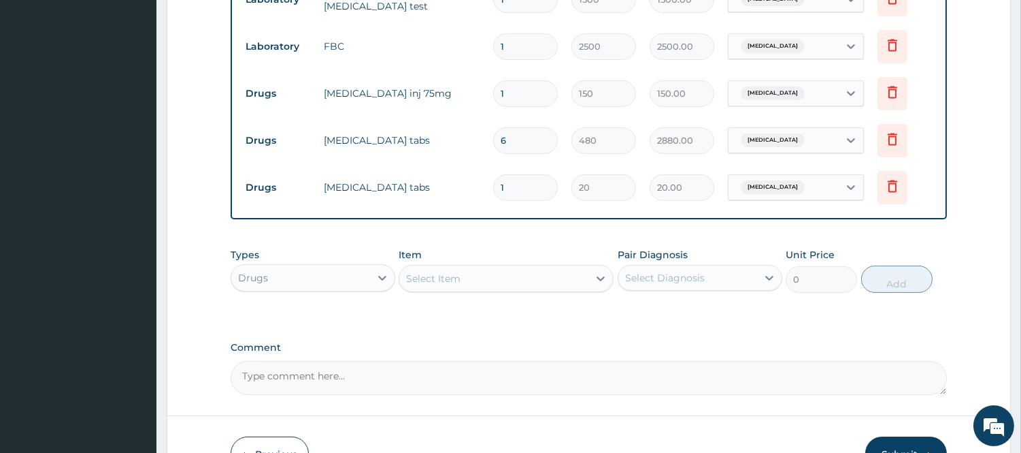
type input "18"
type input "360.00"
type input "18"
click at [465, 281] on div "Select Item" at bounding box center [493, 278] width 189 height 22
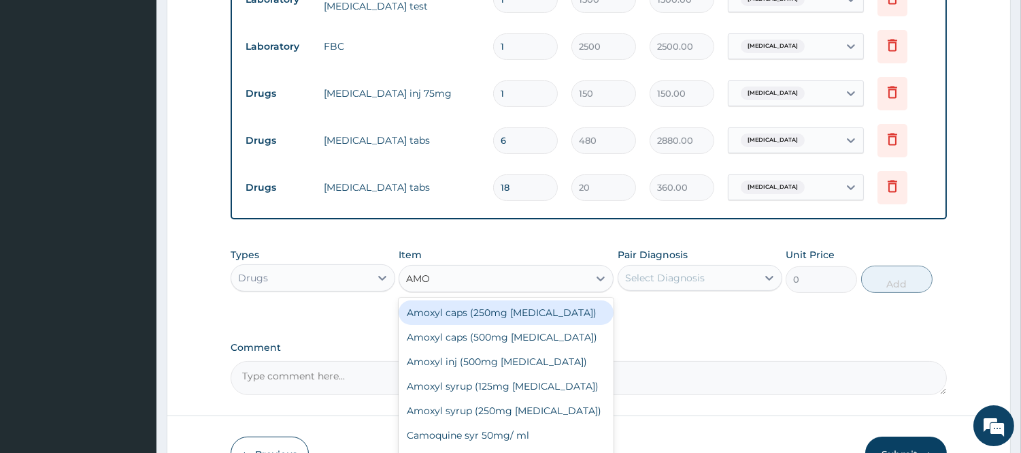
type input "AMOX"
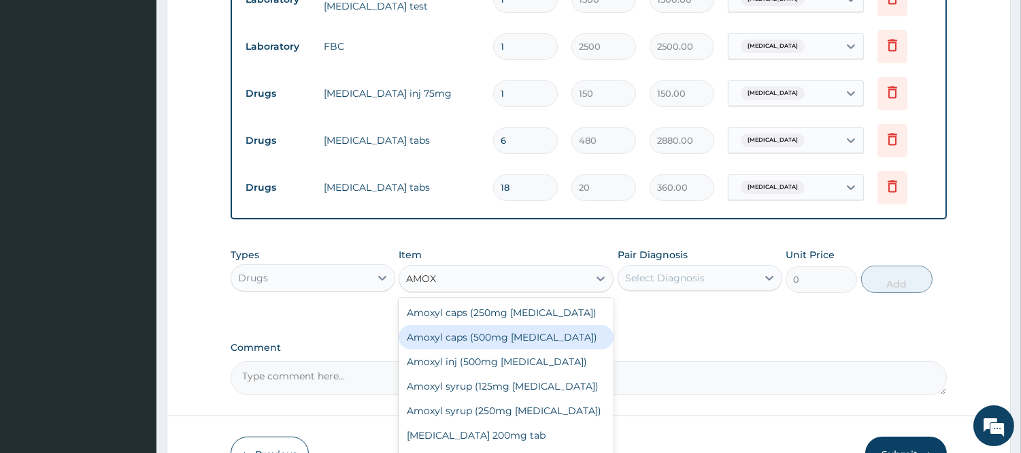
click at [485, 344] on div "Amoxyl caps (500mg Amoxicillin)" at bounding box center [506, 337] width 215 height 24
type input "150"
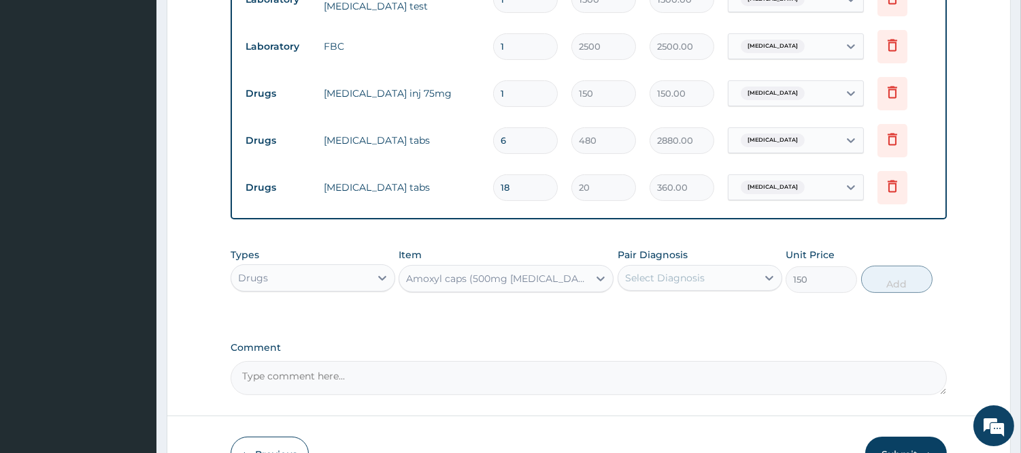
click at [689, 293] on div "Pair Diagnosis Select Diagnosis" at bounding box center [700, 270] width 165 height 45
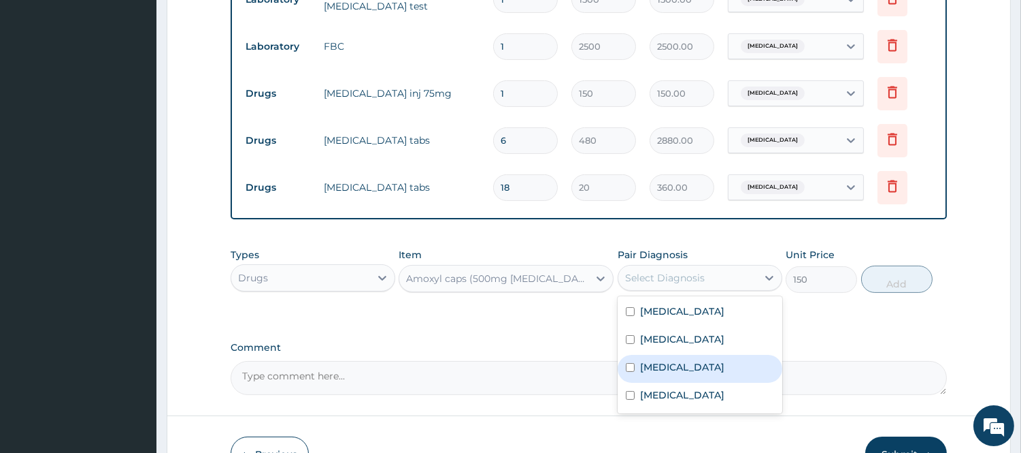
click at [689, 364] on label "Gastroenteritis" at bounding box center [682, 367] width 84 height 14
checkbox input "true"
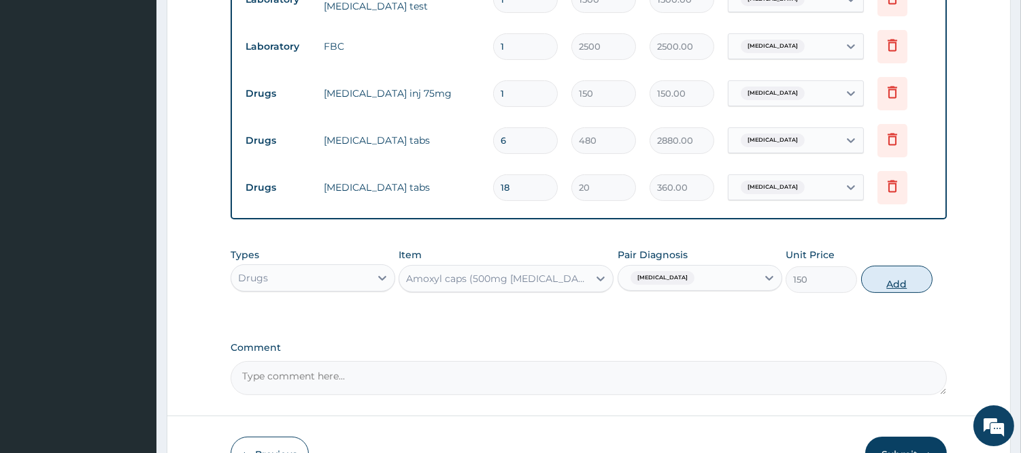
click at [880, 287] on button "Add" at bounding box center [897, 278] width 71 height 27
type input "0"
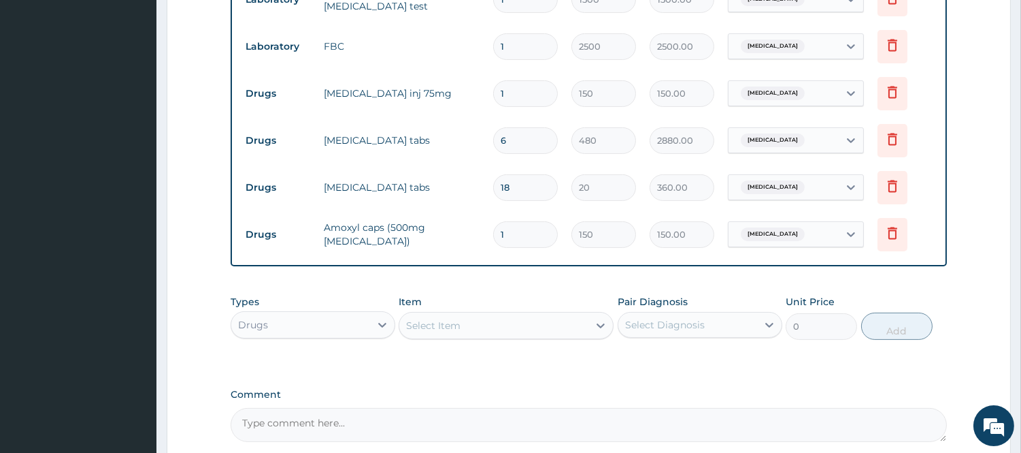
type input "15"
type input "2250.00"
type input "15"
click at [525, 327] on div "Select Item" at bounding box center [493, 325] width 189 height 22
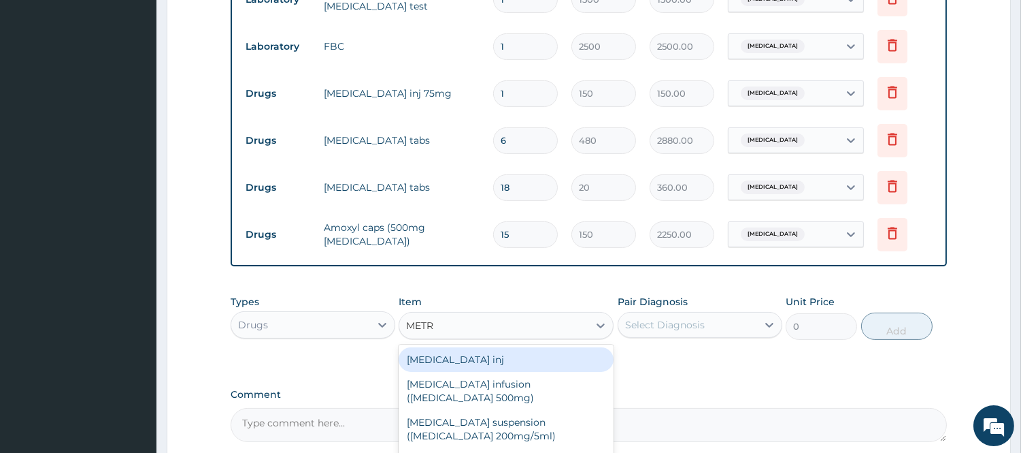
type input "METRO"
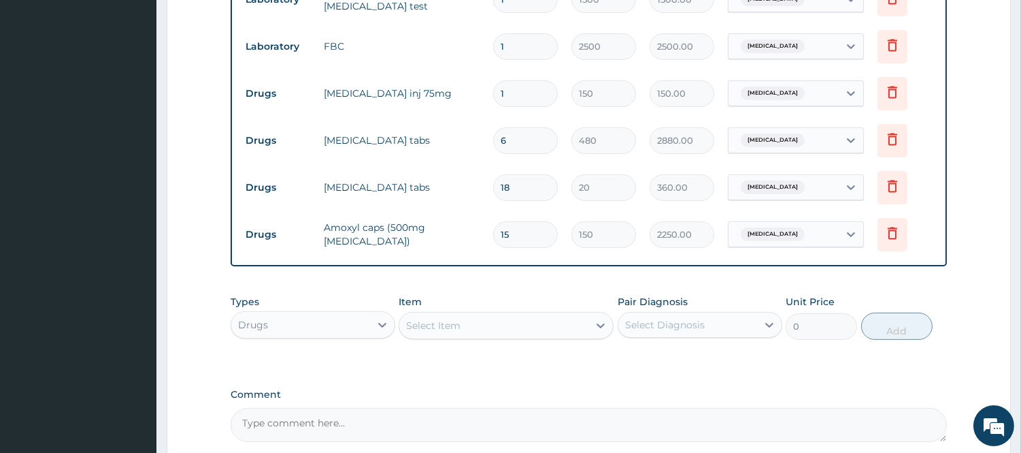
drag, startPoint x: 451, startPoint y: 321, endPoint x: 396, endPoint y: 327, distance: 55.4
click at [396, 327] on div "Types Drugs Item option Amoxyl caps (500mg Amoxicillin), selected. Select is fo…" at bounding box center [589, 317] width 717 height 59
click at [399, 327] on div "Select Item" at bounding box center [493, 325] width 189 height 22
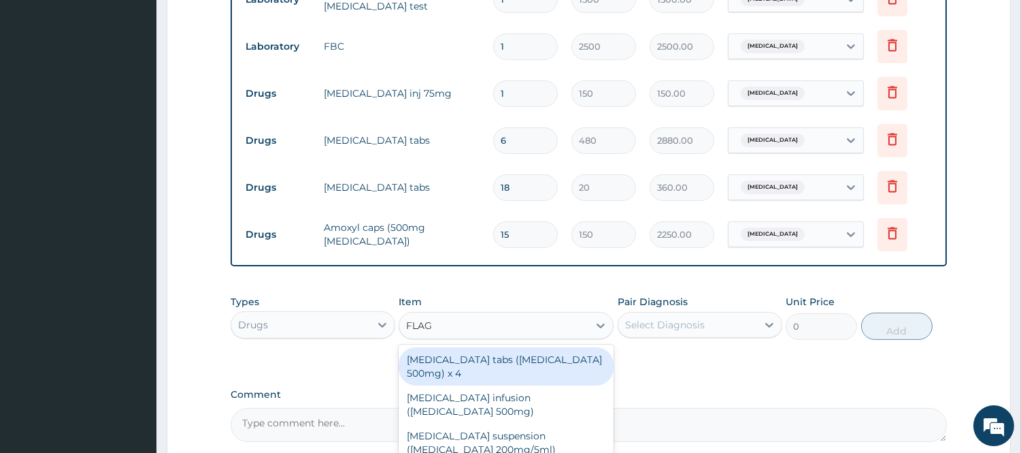
type input "FLAGY"
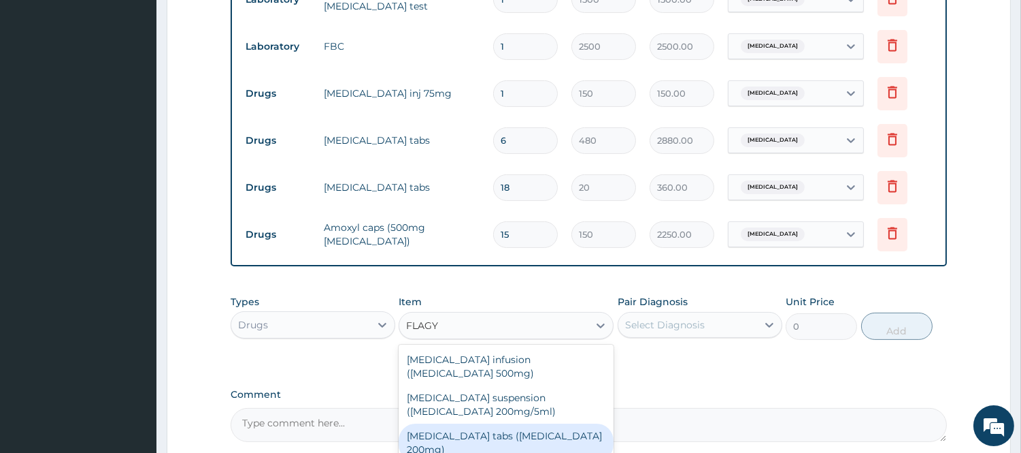
click at [502, 423] on div "Flagyl tabs (Metronidazole 200mg)" at bounding box center [506, 442] width 215 height 38
type input "30"
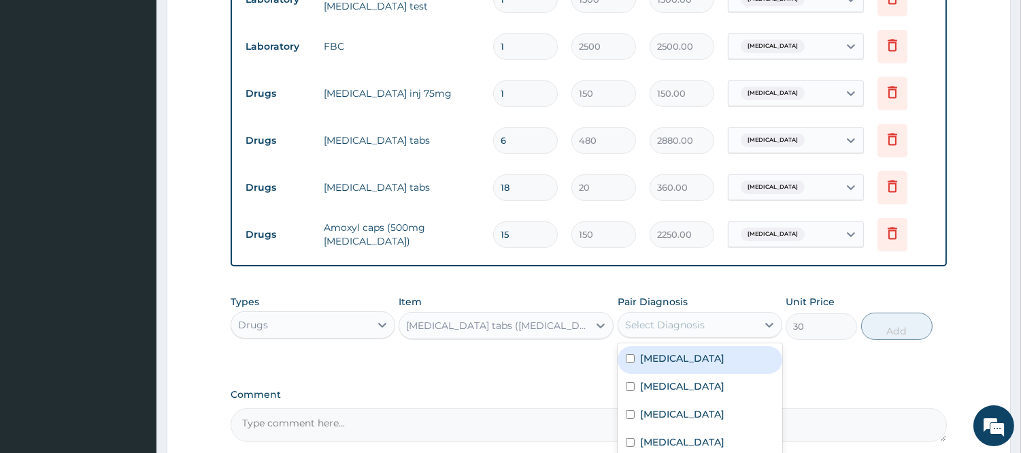
click at [702, 327] on div "Select Diagnosis" at bounding box center [665, 325] width 80 height 14
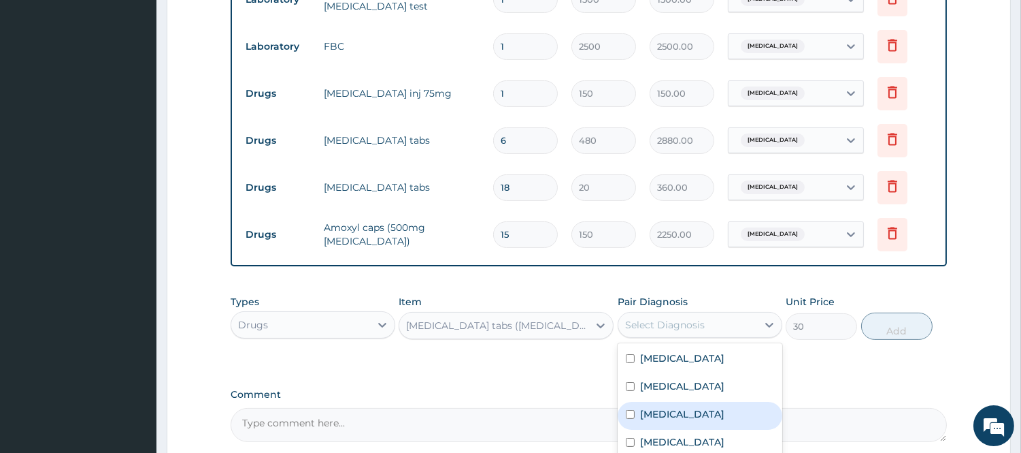
click at [685, 423] on div "Gastroenteritis" at bounding box center [700, 416] width 165 height 28
checkbox input "true"
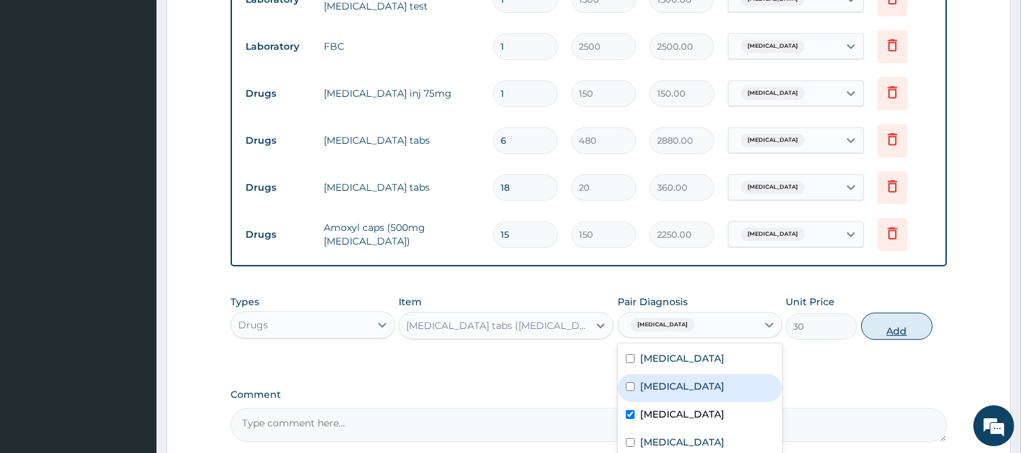
click at [913, 321] on button "Add" at bounding box center [897, 325] width 71 height 27
type input "0"
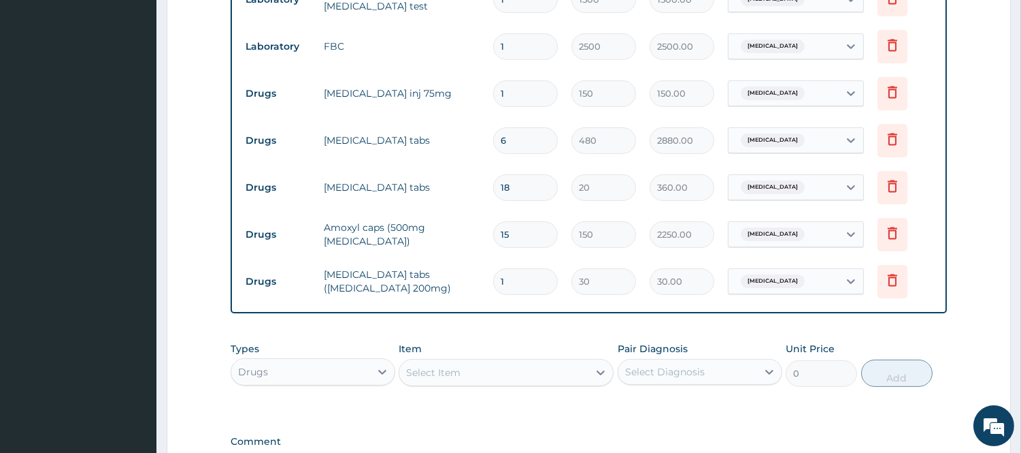
drag, startPoint x: 524, startPoint y: 280, endPoint x: 447, endPoint y: 315, distance: 84.7
click at [447, 315] on div "PA Code / Prescription Code Enter Code(Secondary Care Only) Encounter Date 16-0…" at bounding box center [589, 2] width 717 height 972
type input "3"
type input "90.00"
type input "30"
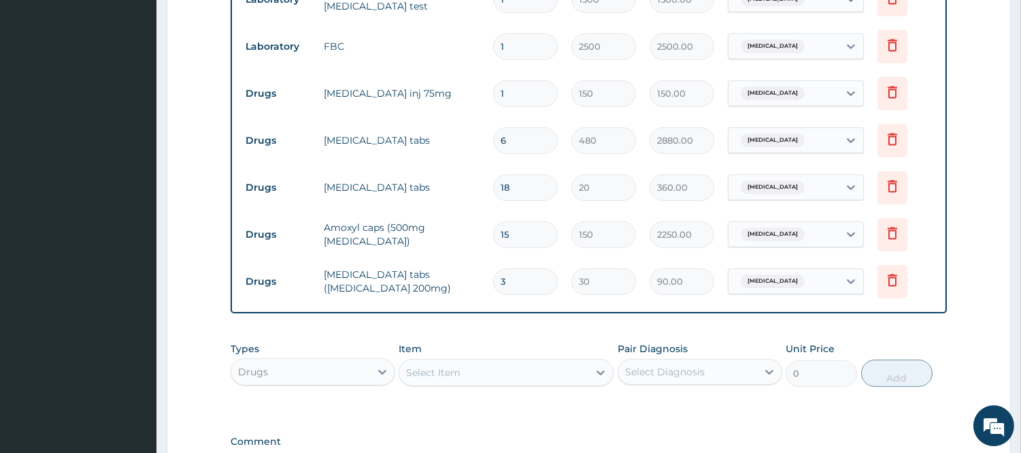
type input "900.00"
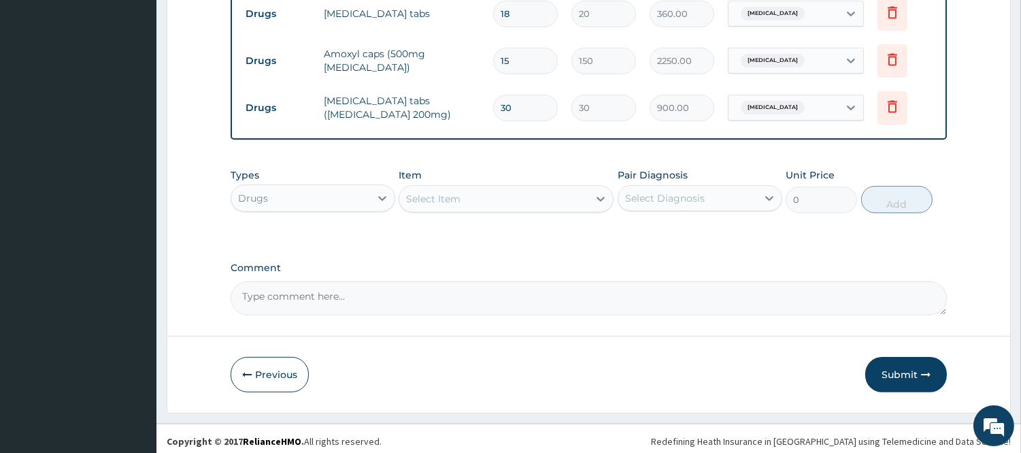
scroll to position [793, 0]
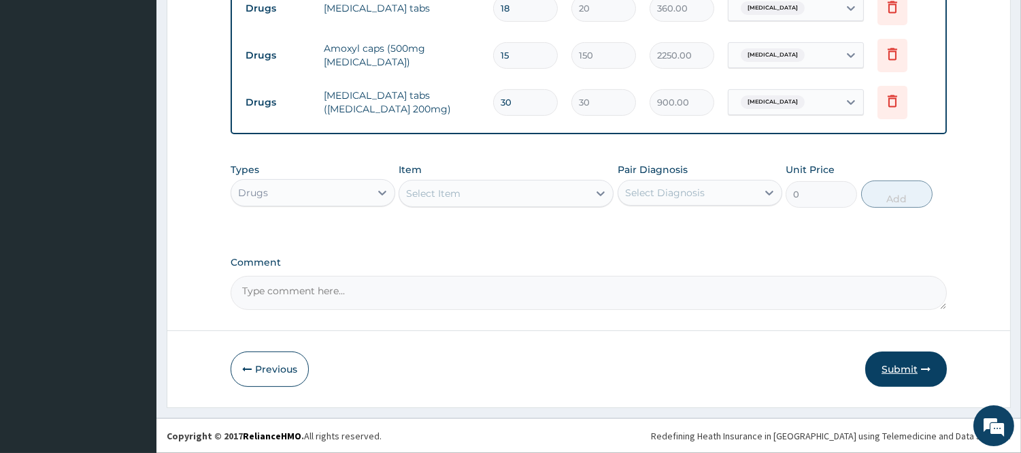
type input "30"
click at [900, 364] on button "Submit" at bounding box center [907, 368] width 82 height 35
